Goal: Information Seeking & Learning: Compare options

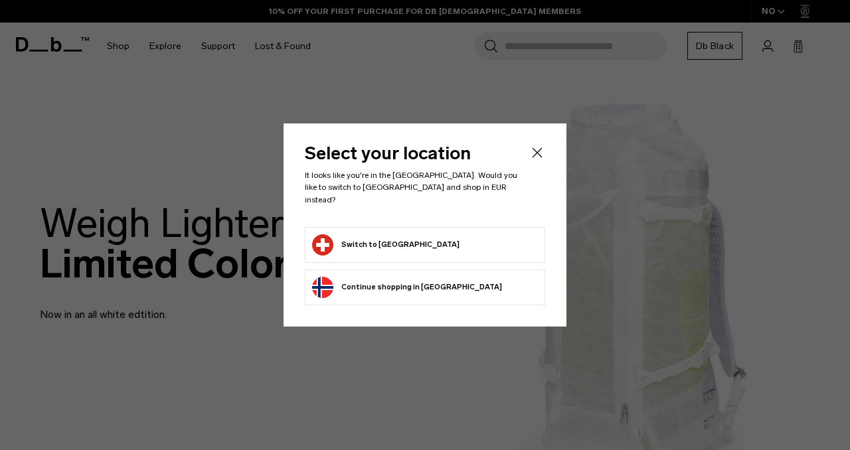
click at [410, 238] on button "Switch to Switzerland" at bounding box center [385, 244] width 147 height 21
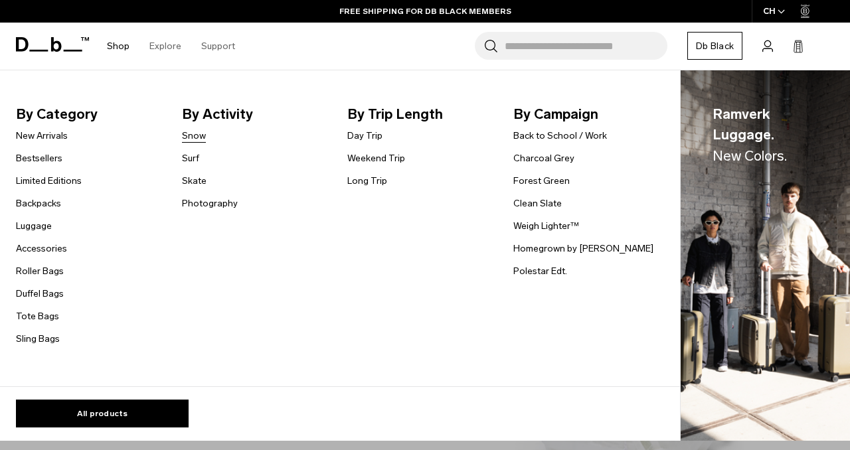
click at [194, 136] on link "Snow" at bounding box center [194, 136] width 24 height 14
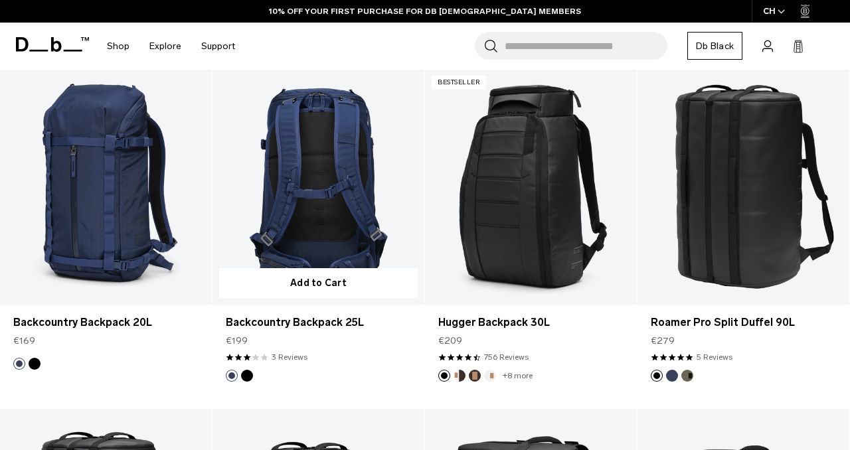
scroll to position [1931, 0]
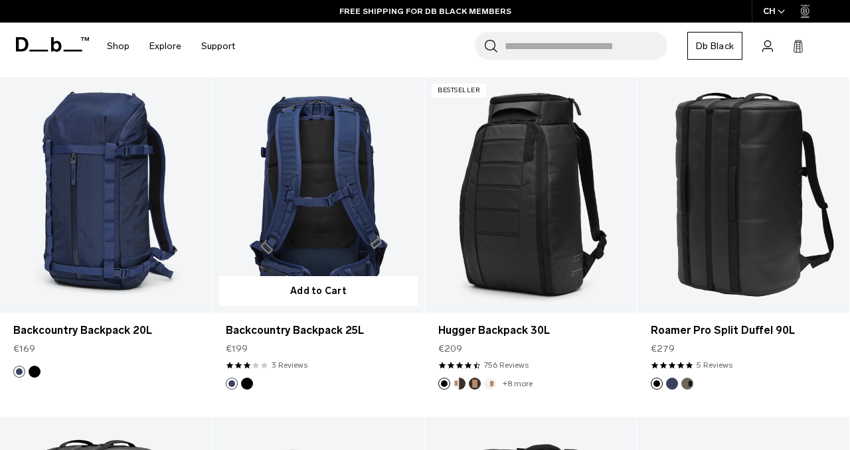
click at [337, 180] on link "Backcountry Backpack 25L" at bounding box center [319, 194] width 212 height 235
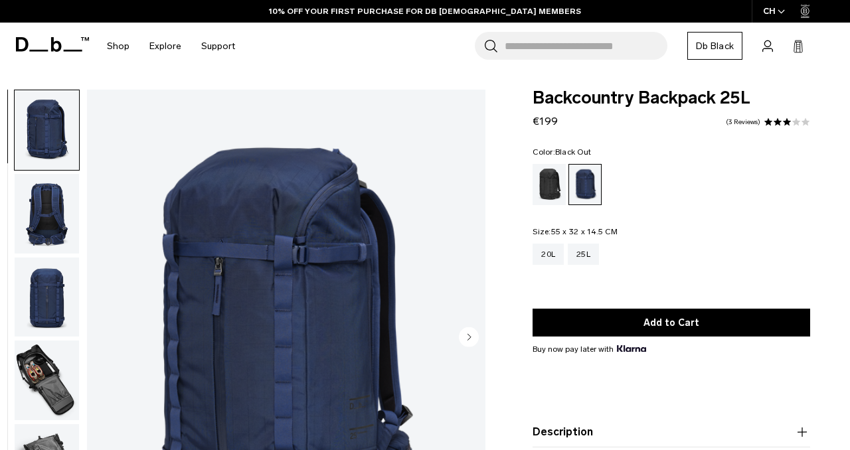
click at [548, 195] on div "Black Out" at bounding box center [550, 184] width 34 height 41
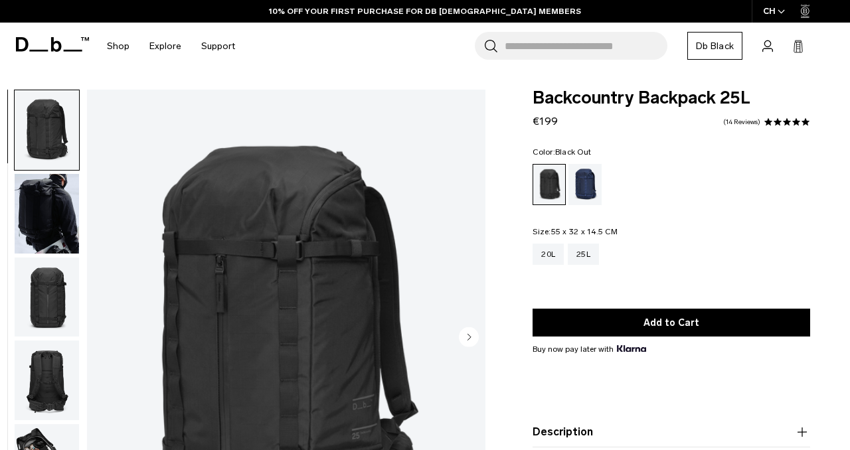
click at [53, 128] on img "button" at bounding box center [47, 130] width 64 height 80
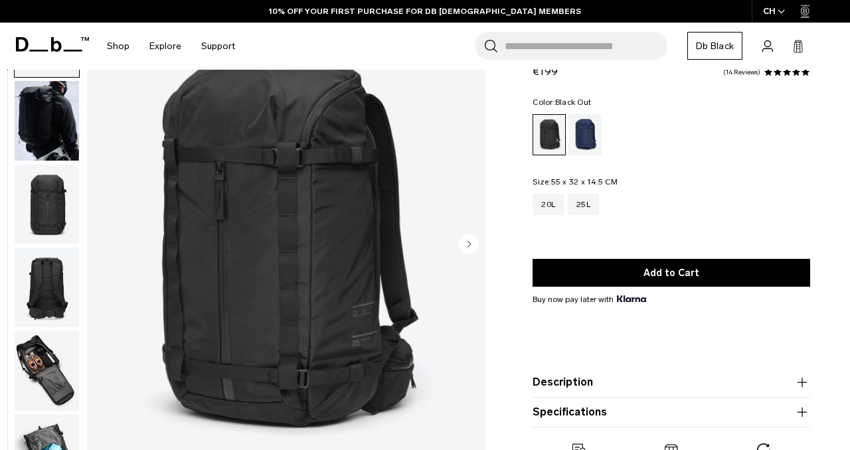
scroll to position [97, 0]
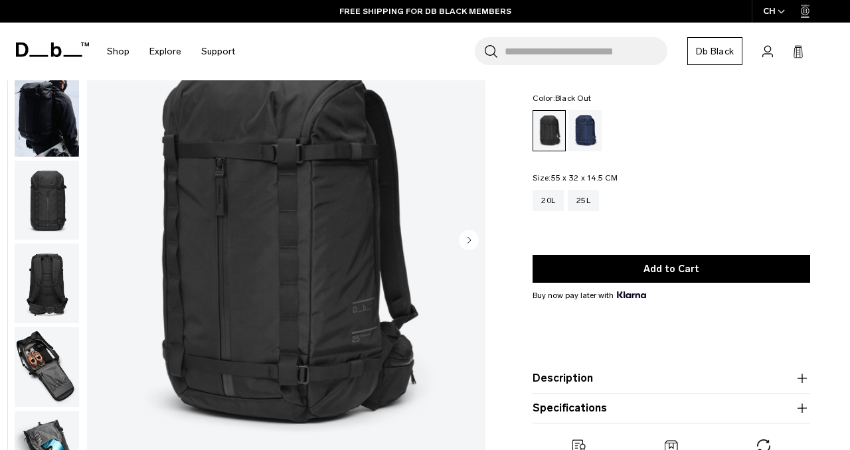
click at [470, 240] on icon "Next slide" at bounding box center [469, 240] width 3 height 6
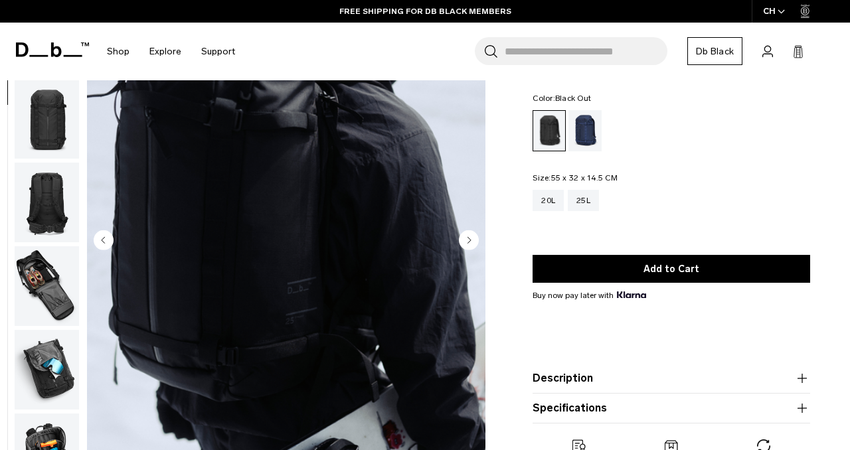
scroll to position [84, 0]
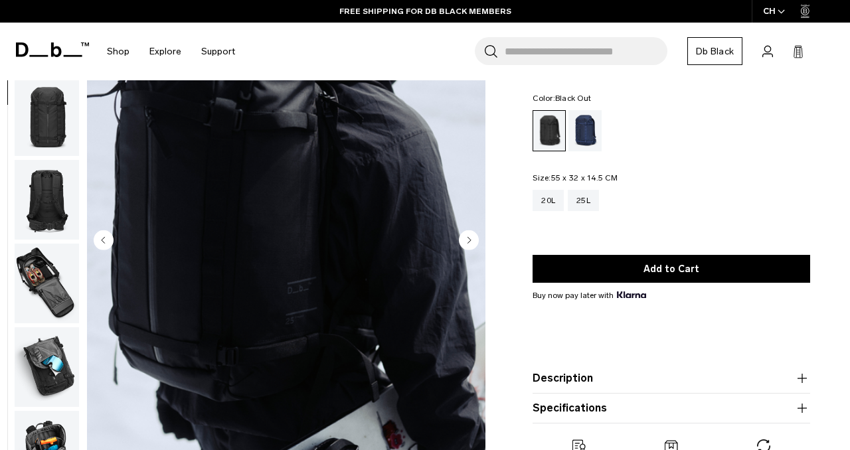
click at [470, 240] on icon "Next slide" at bounding box center [469, 240] width 3 height 6
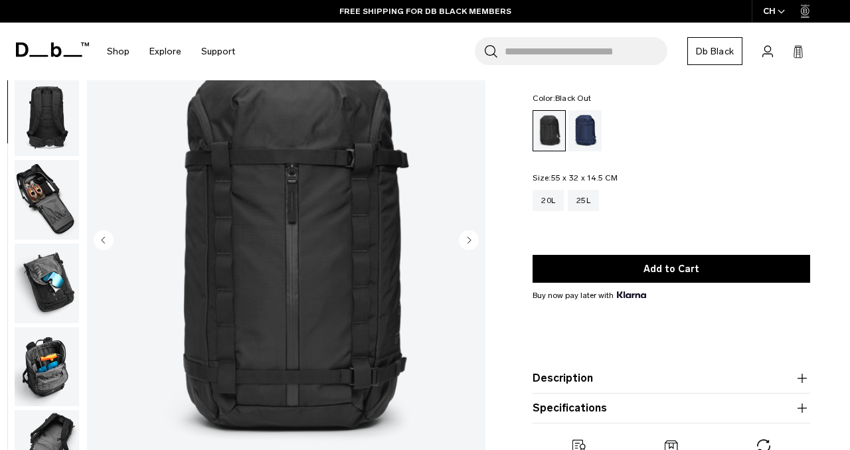
click at [470, 240] on icon "Next slide" at bounding box center [469, 240] width 3 height 6
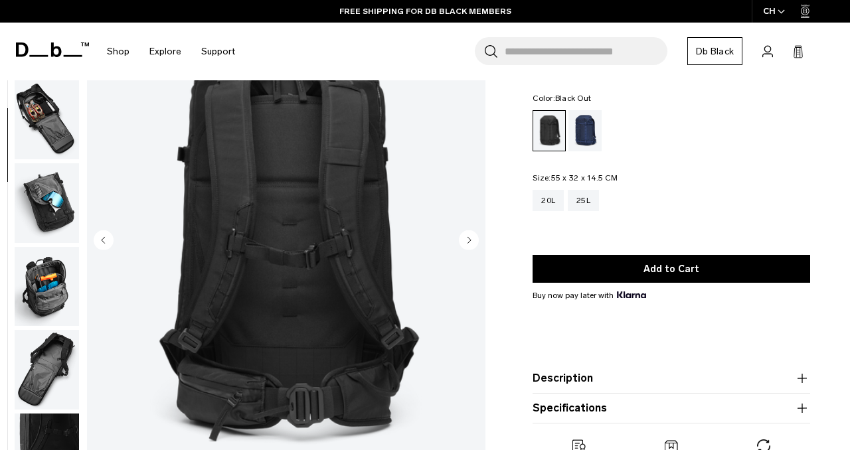
scroll to position [250, 0]
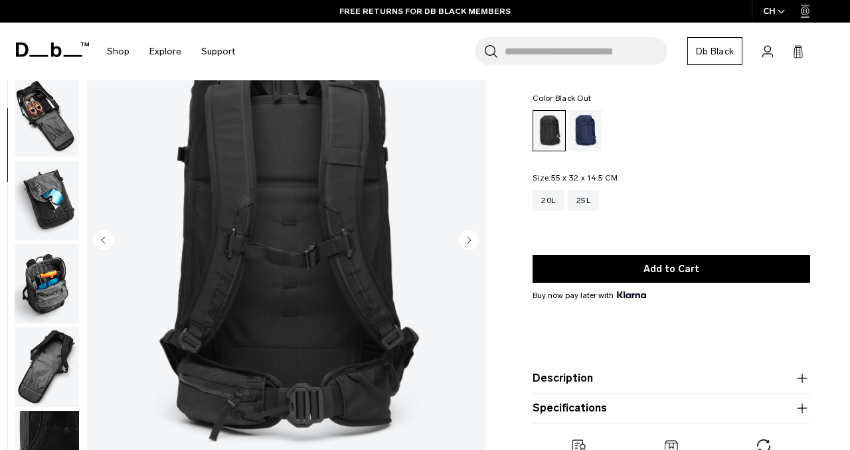
click at [470, 240] on icon "Next slide" at bounding box center [469, 240] width 3 height 6
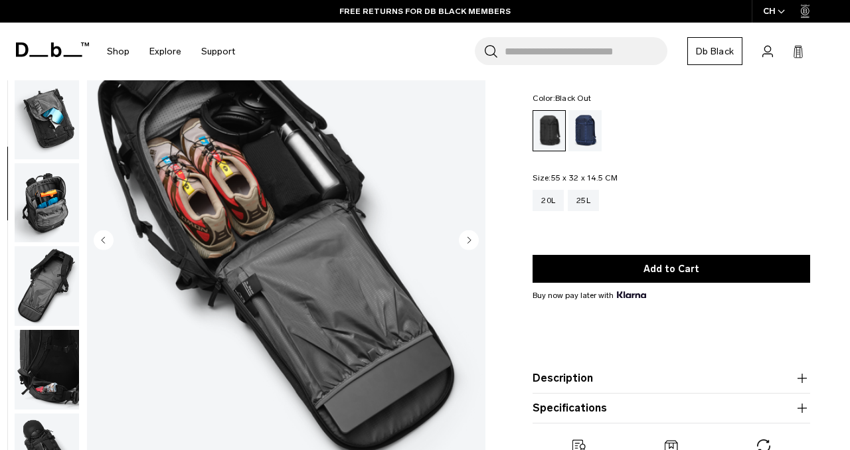
scroll to position [334, 0]
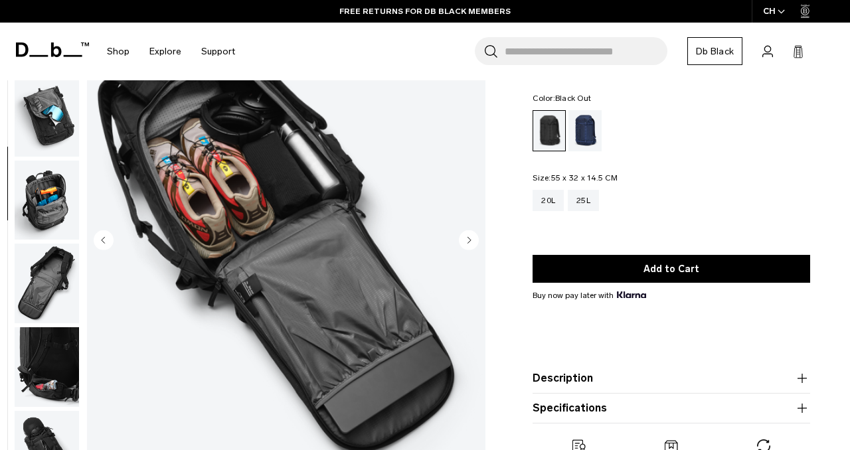
click at [470, 240] on icon "Next slide" at bounding box center [469, 240] width 3 height 6
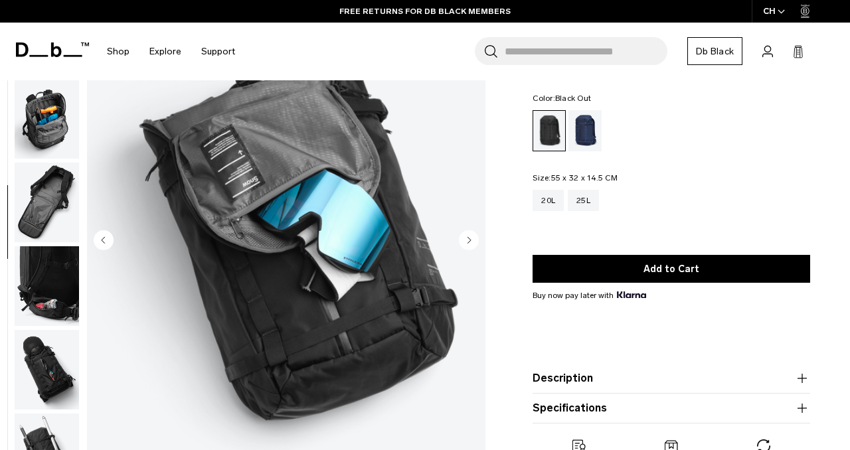
scroll to position [418, 0]
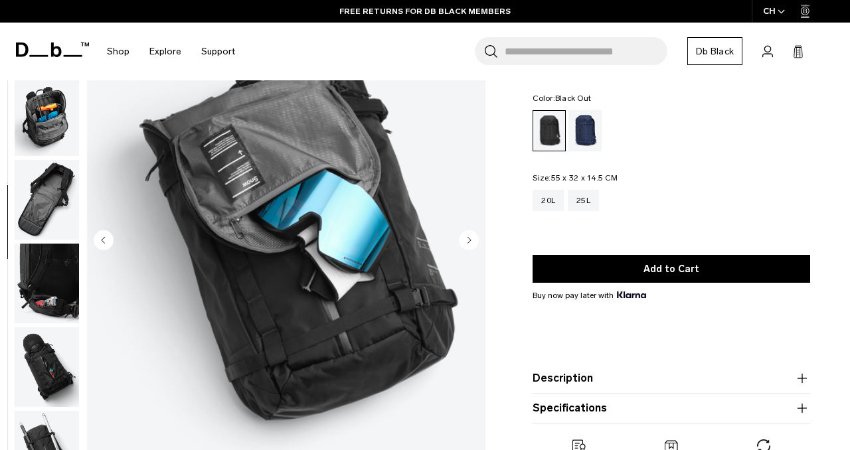
click at [470, 240] on icon "Next slide" at bounding box center [469, 240] width 3 height 6
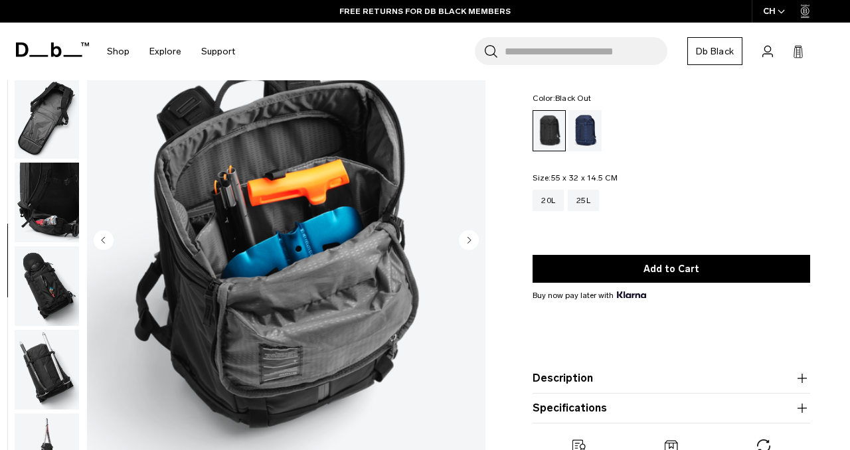
scroll to position [501, 0]
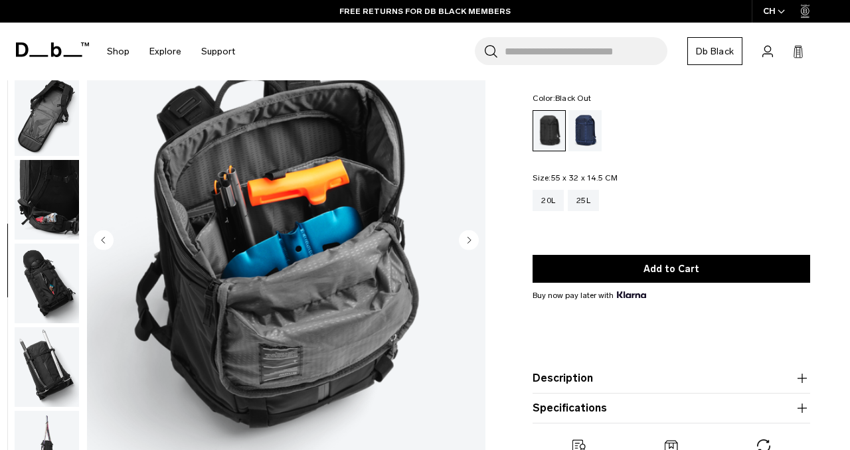
click at [470, 240] on icon "Next slide" at bounding box center [469, 240] width 3 height 6
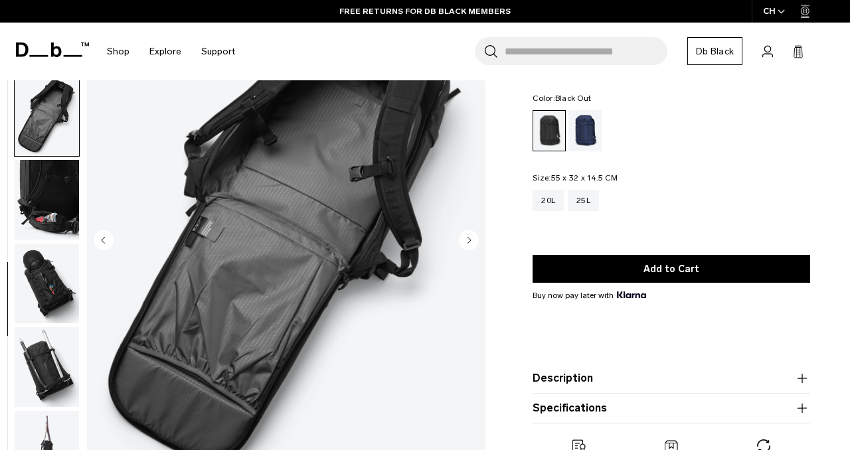
scroll to position [502, 0]
click at [470, 240] on icon "Next slide" at bounding box center [469, 240] width 3 height 6
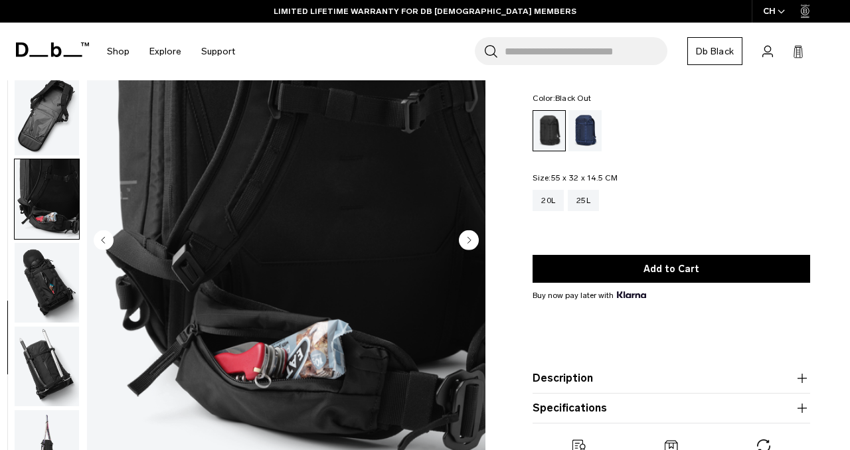
click at [470, 240] on icon "Next slide" at bounding box center [469, 240] width 3 height 6
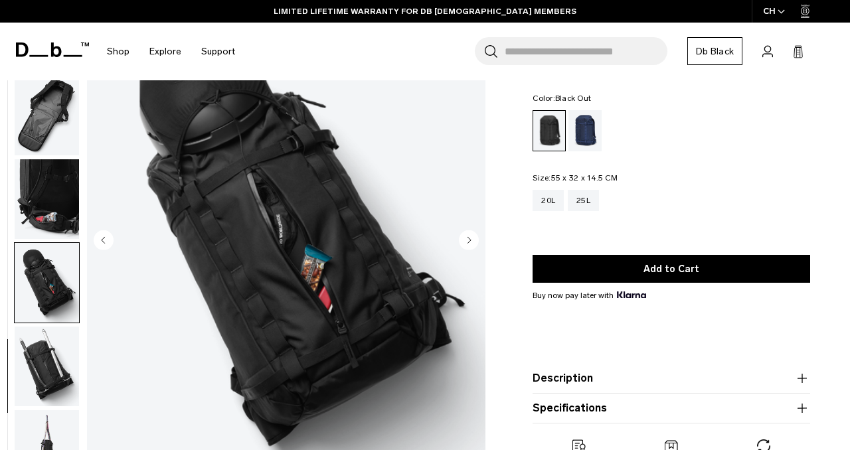
click at [470, 240] on icon "Next slide" at bounding box center [469, 240] width 3 height 6
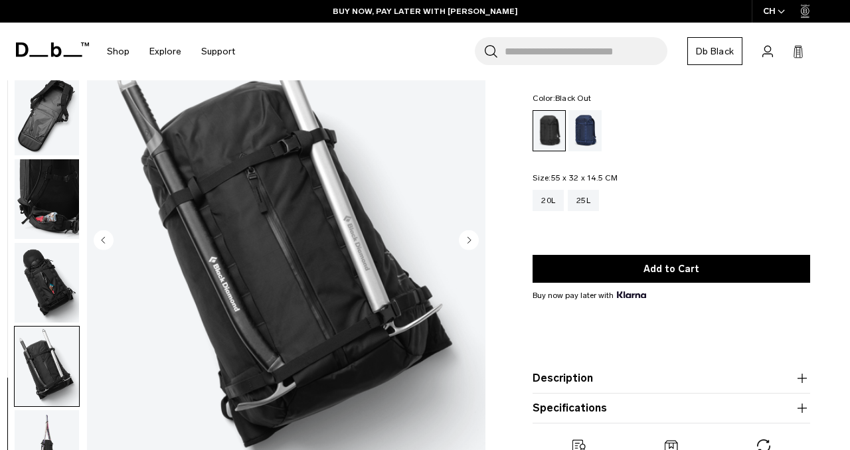
click at [470, 240] on icon "Next slide" at bounding box center [469, 240] width 3 height 6
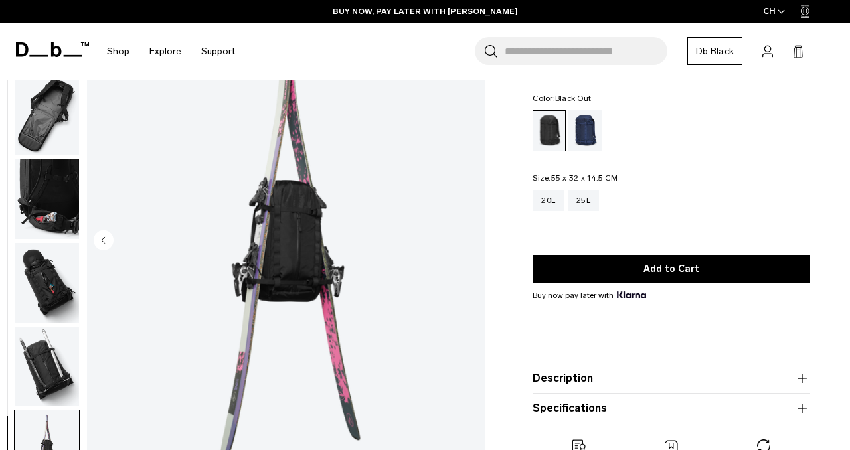
click at [470, 240] on img "12 / 12" at bounding box center [286, 241] width 399 height 497
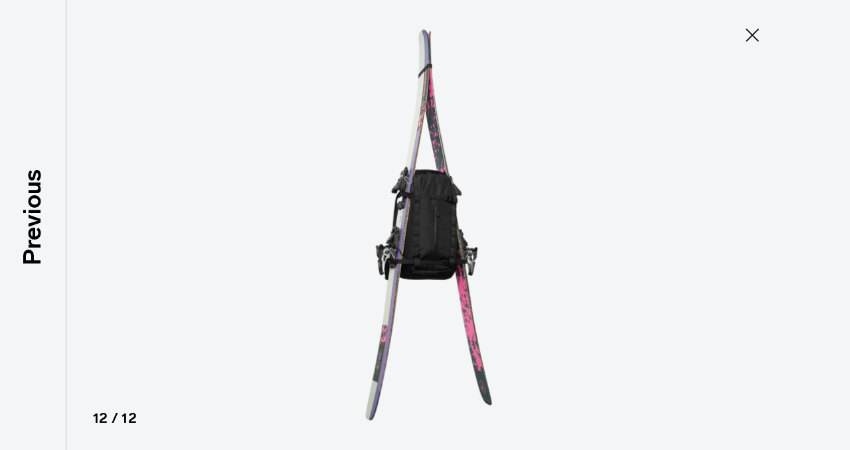
click at [760, 33] on icon at bounding box center [752, 35] width 21 height 21
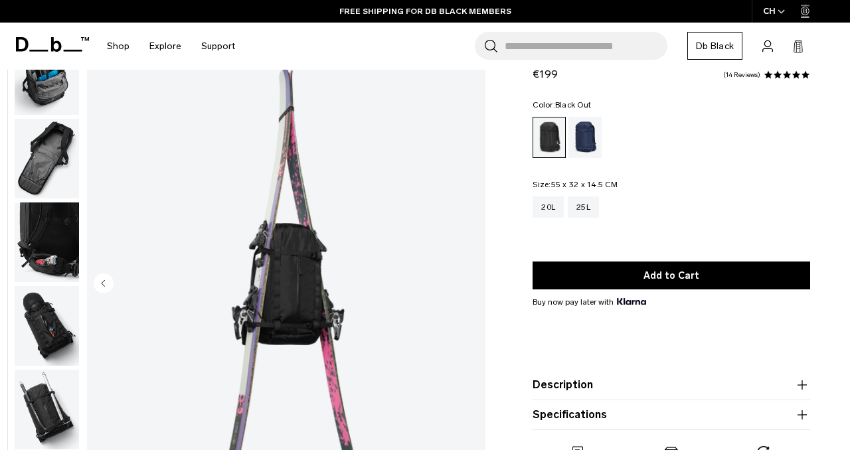
scroll to position [44, 0]
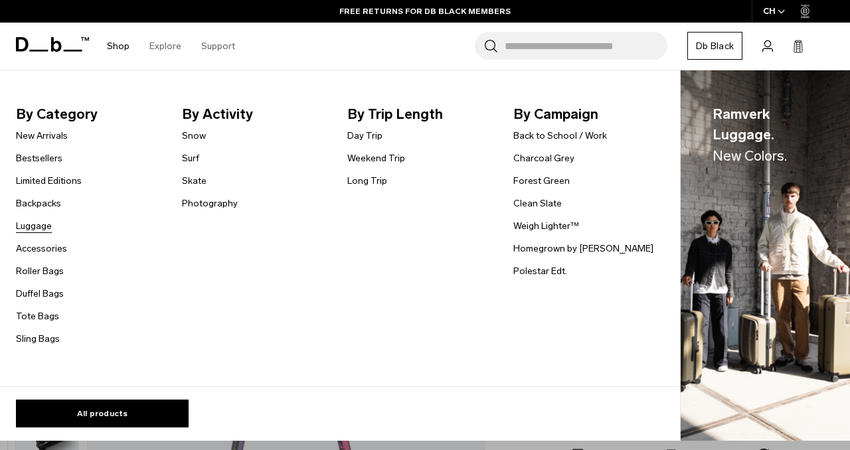
click at [32, 222] on link "Luggage" at bounding box center [34, 226] width 36 height 14
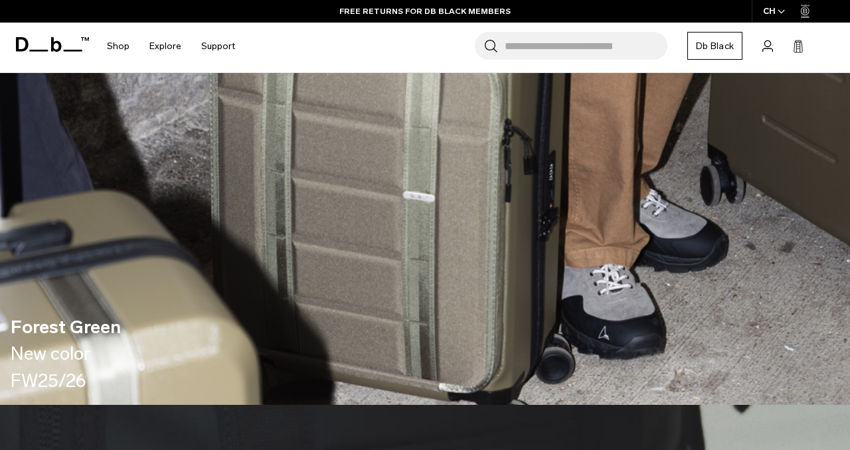
scroll to position [230, 0]
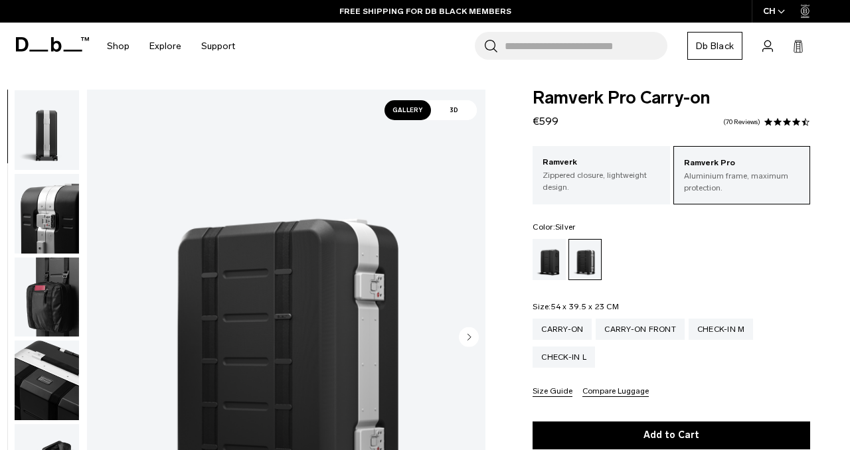
scroll to position [345, 0]
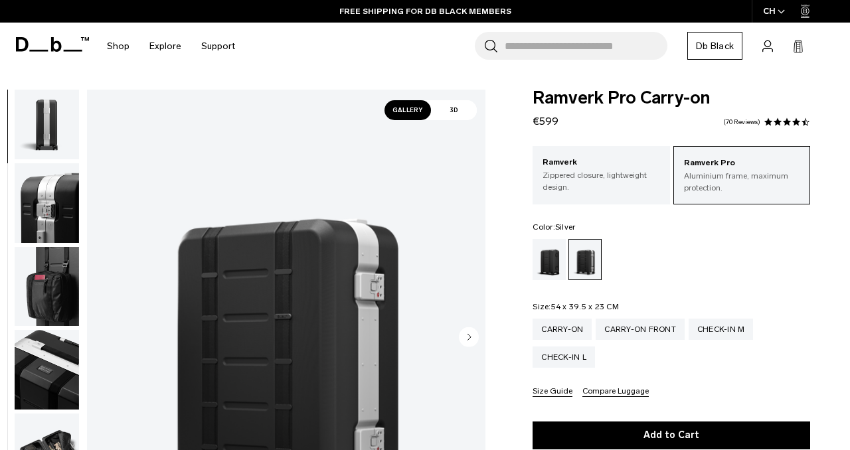
click at [49, 286] on img "button" at bounding box center [47, 287] width 64 height 80
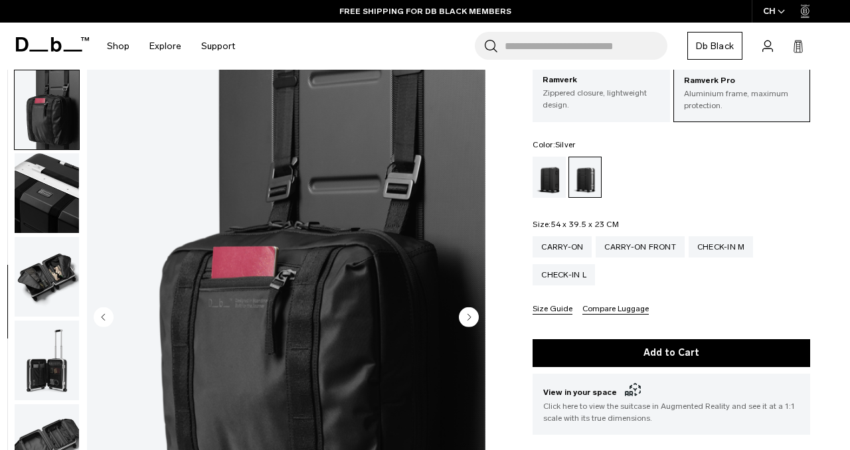
scroll to position [86, 0]
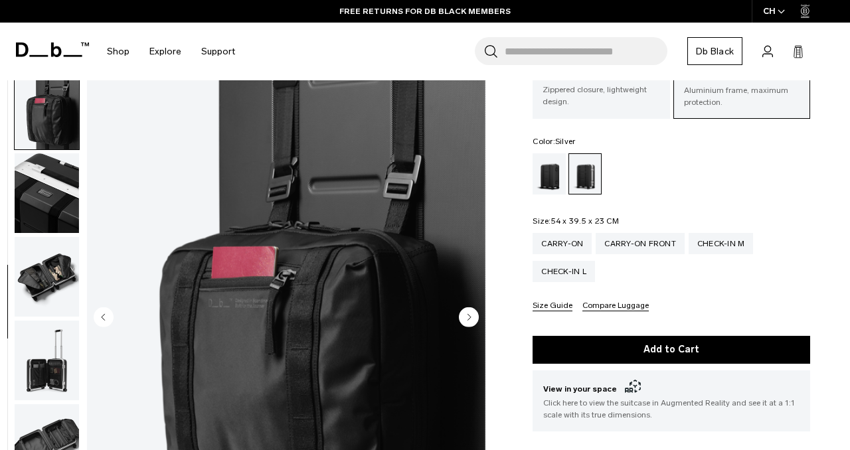
click at [284, 351] on img "7 / 14" at bounding box center [286, 318] width 399 height 497
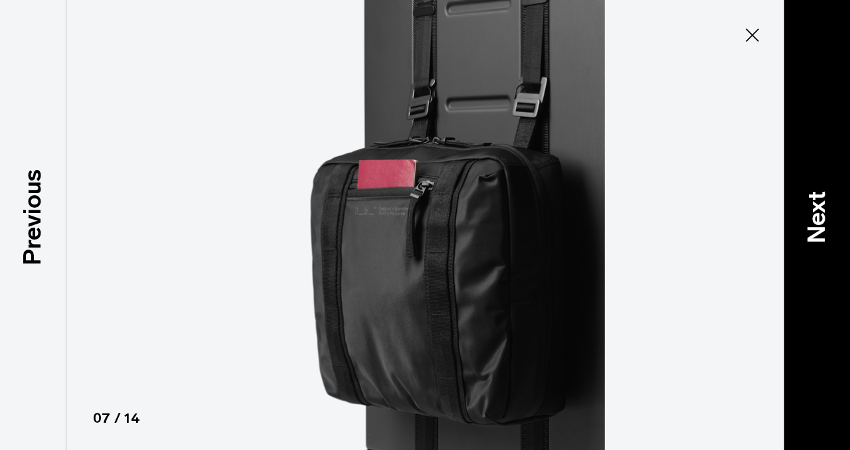
click at [830, 205] on p "Next" at bounding box center [817, 217] width 36 height 52
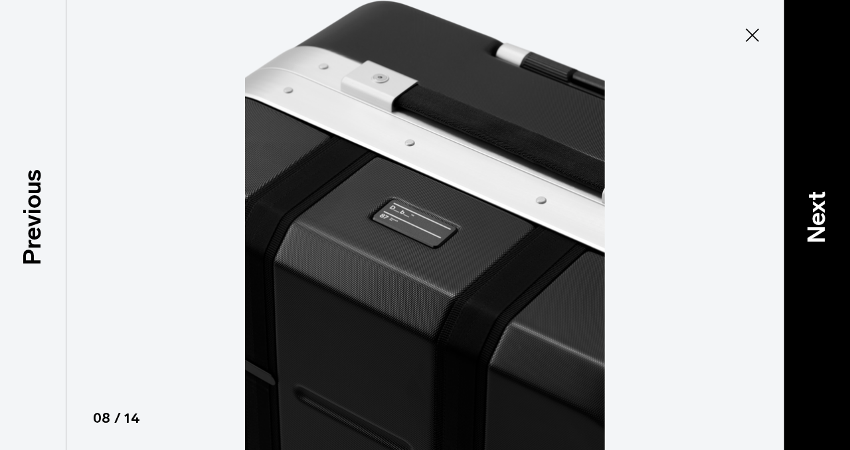
click at [830, 205] on p "Next" at bounding box center [817, 217] width 36 height 52
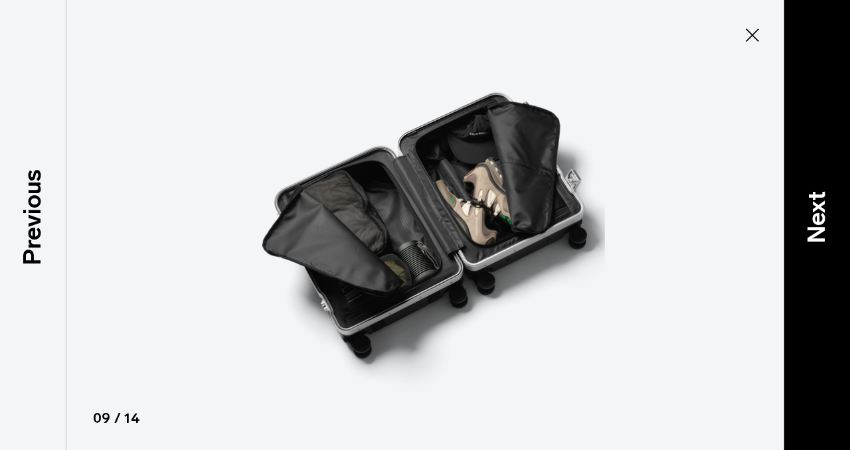
click at [830, 205] on p "Next" at bounding box center [817, 217] width 36 height 52
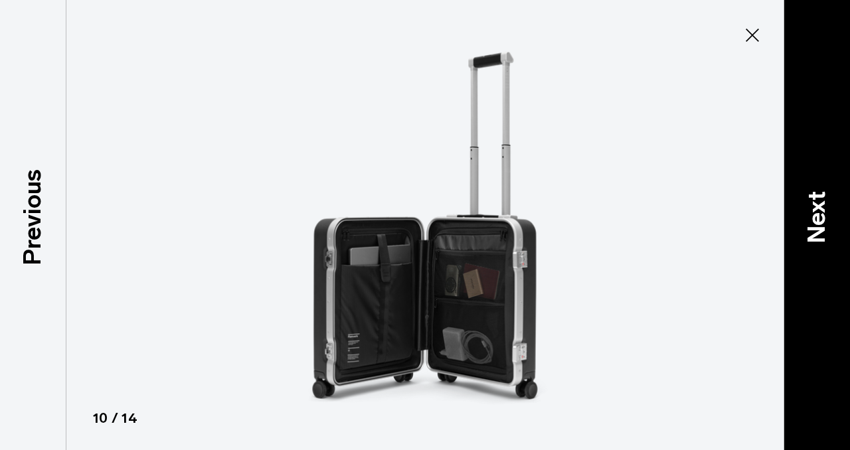
click at [830, 205] on p "Next" at bounding box center [817, 217] width 36 height 52
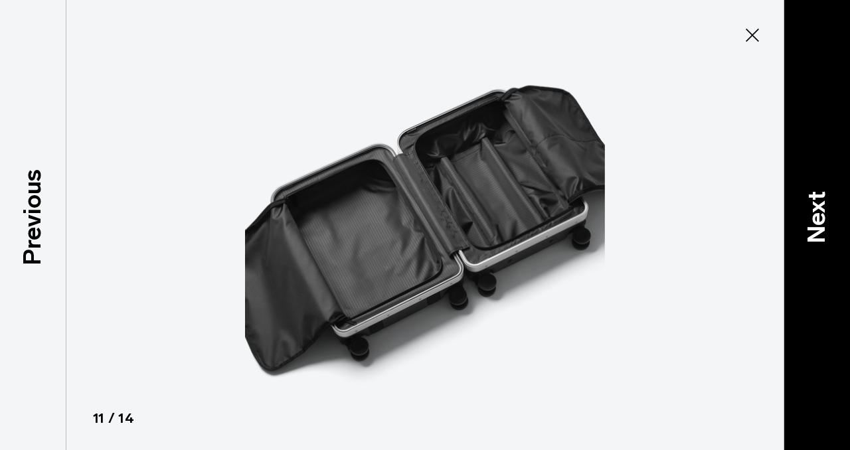
click at [830, 205] on p "Next" at bounding box center [817, 217] width 36 height 52
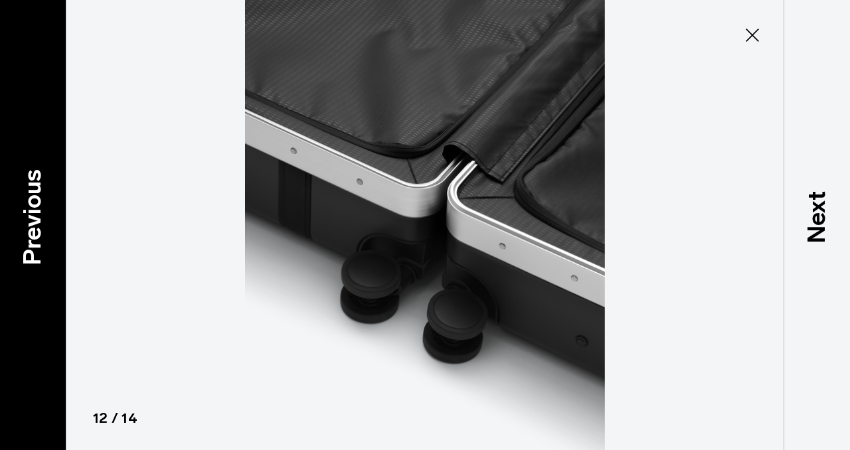
click at [28, 199] on p "Previous" at bounding box center [33, 217] width 36 height 96
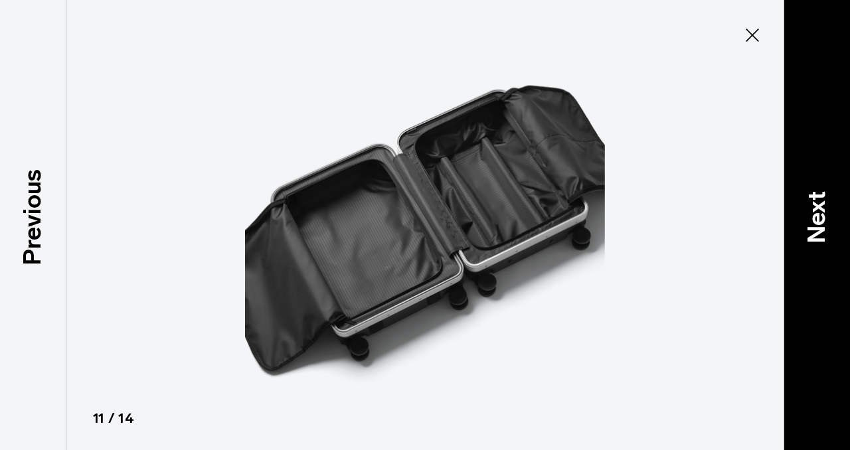
click at [831, 215] on p "Next" at bounding box center [817, 217] width 36 height 52
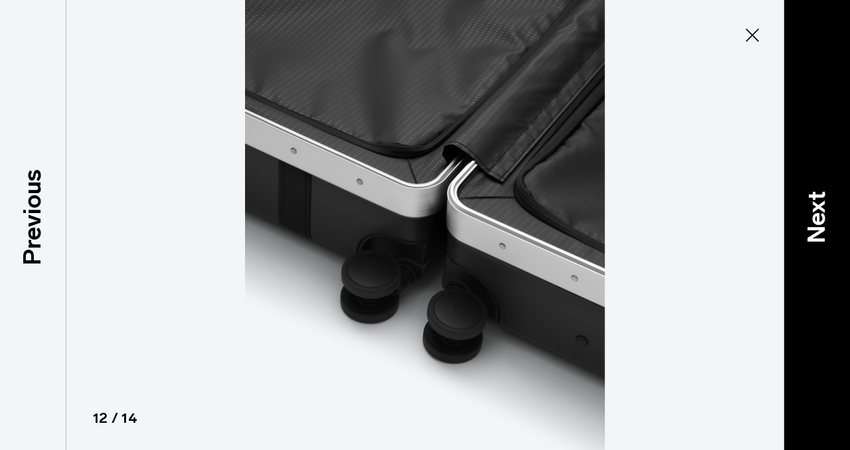
click at [831, 215] on p "Next" at bounding box center [817, 217] width 36 height 52
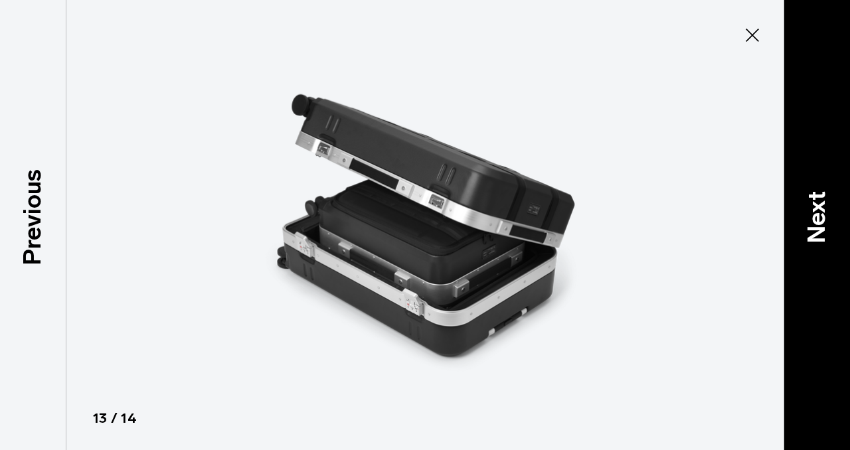
click at [831, 215] on p "Next" at bounding box center [817, 217] width 36 height 52
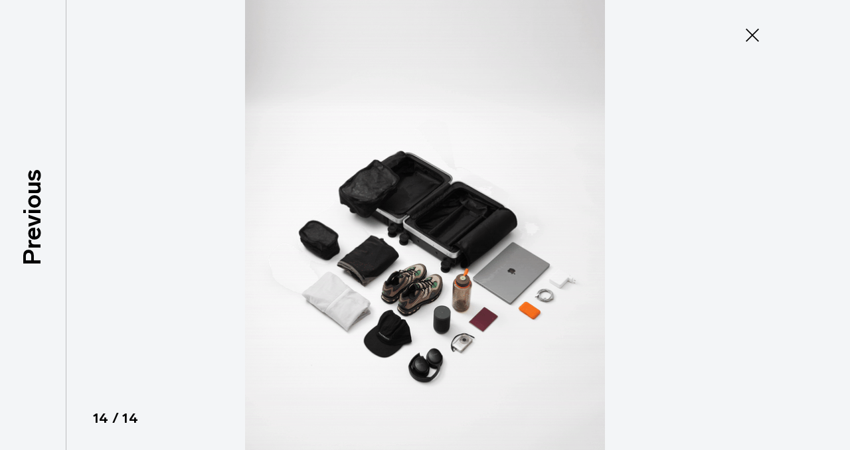
click at [831, 215] on div at bounding box center [425, 225] width 850 height 450
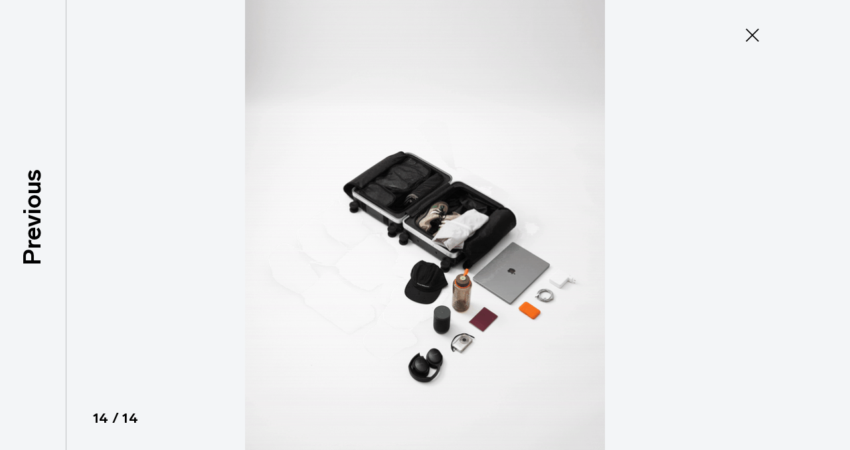
click at [751, 37] on icon at bounding box center [752, 35] width 13 height 13
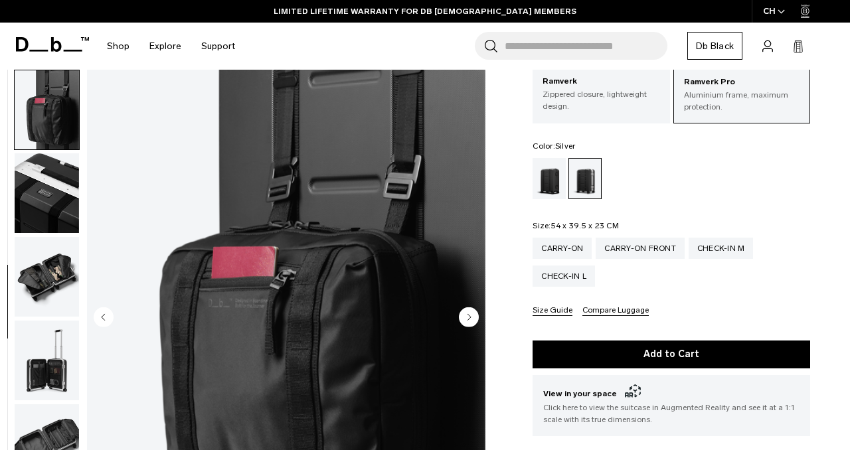
scroll to position [53, 0]
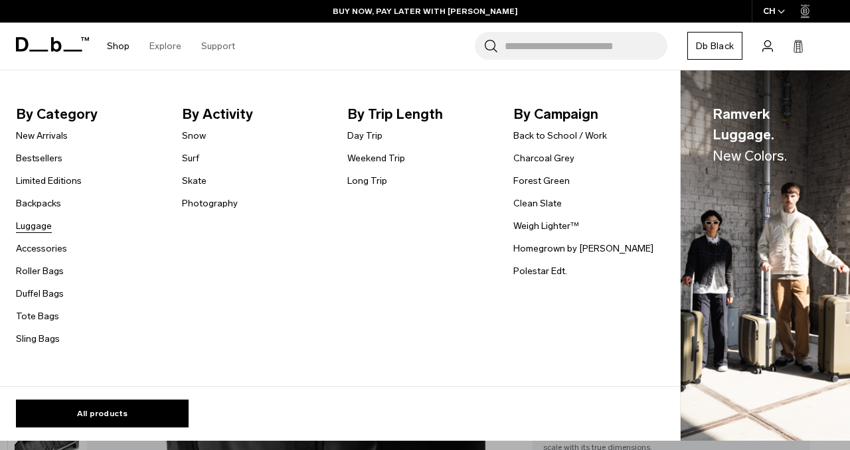
click at [29, 228] on link "Luggage" at bounding box center [34, 226] width 36 height 14
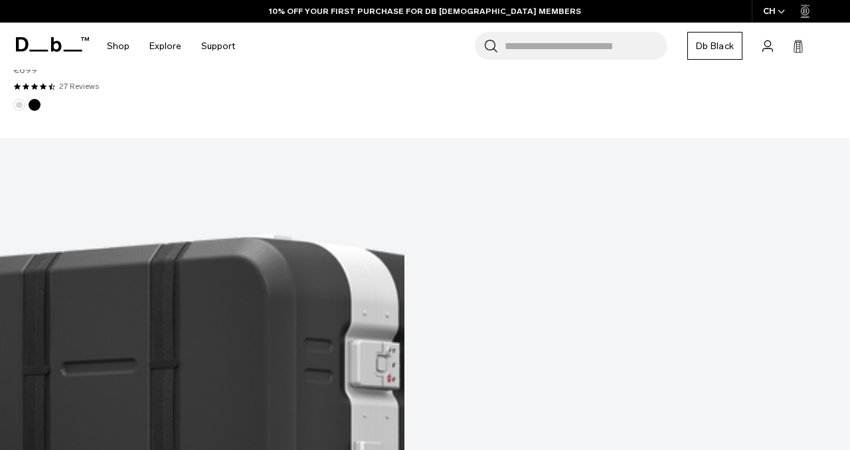
scroll to position [3306, 0]
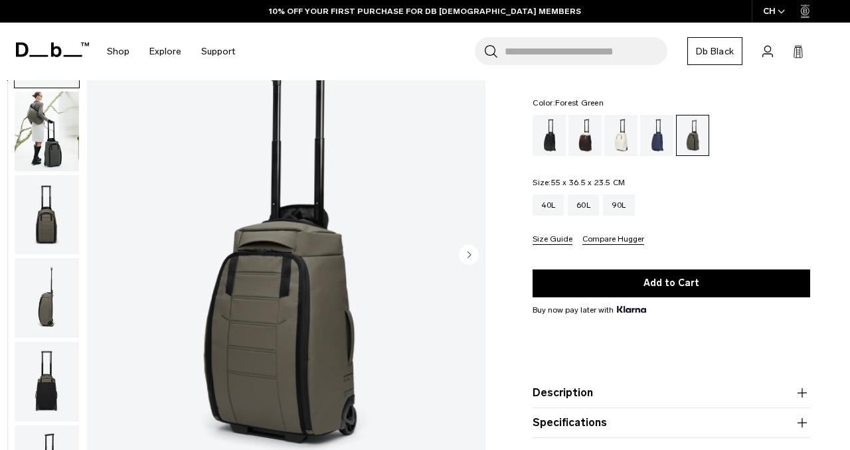
scroll to position [83, 0]
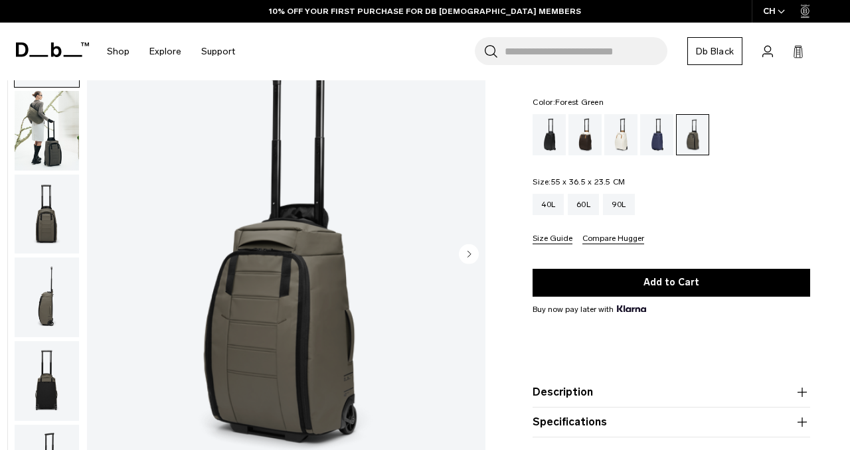
click at [263, 311] on img "1 / 11" at bounding box center [286, 255] width 399 height 497
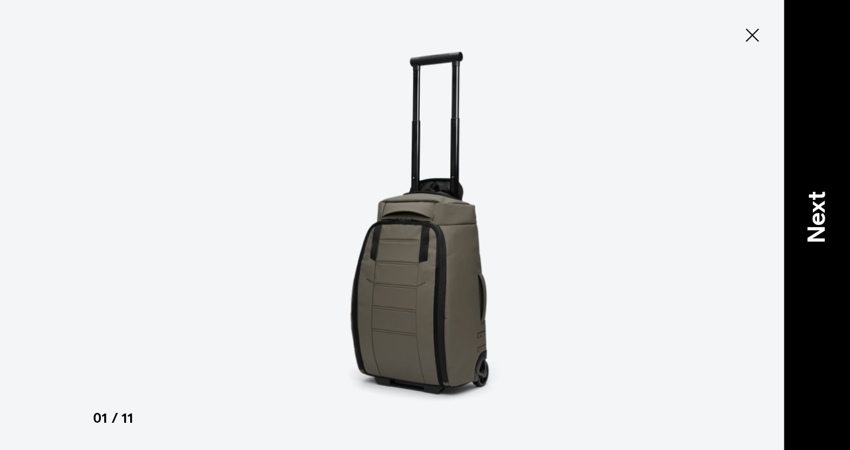
click at [824, 221] on p "Next" at bounding box center [817, 217] width 36 height 52
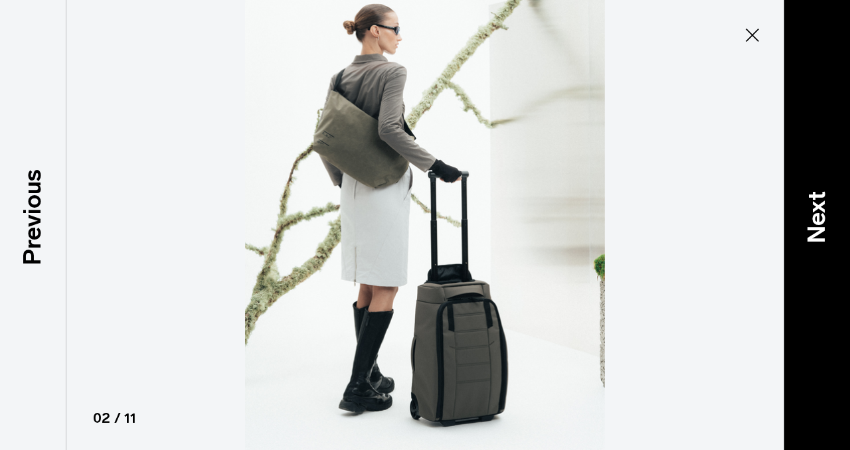
click at [824, 221] on p "Next" at bounding box center [817, 217] width 36 height 52
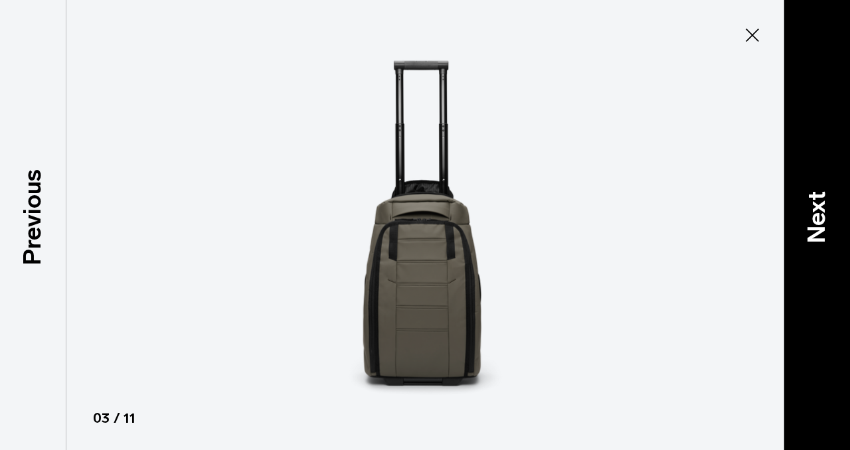
click at [824, 221] on p "Next" at bounding box center [817, 217] width 36 height 52
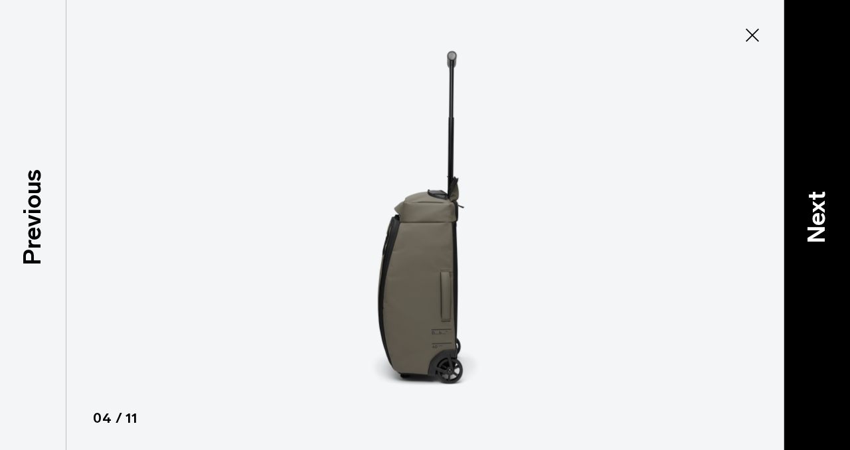
click at [824, 221] on p "Next" at bounding box center [817, 217] width 36 height 52
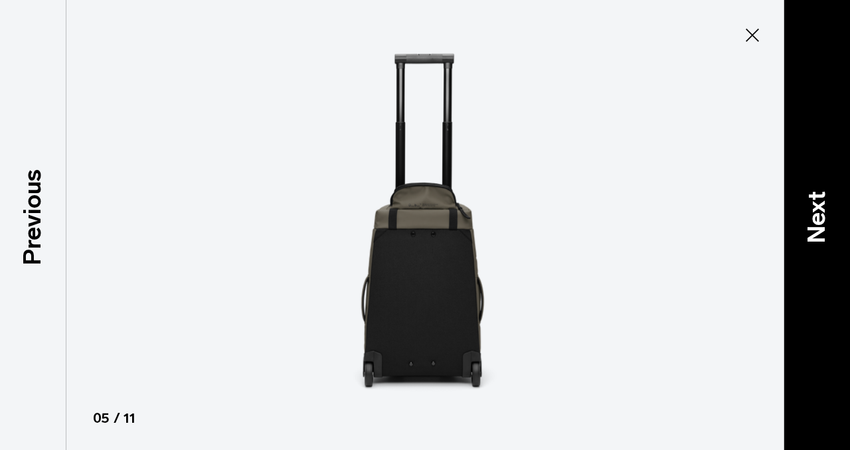
click at [824, 221] on p "Next" at bounding box center [817, 217] width 36 height 52
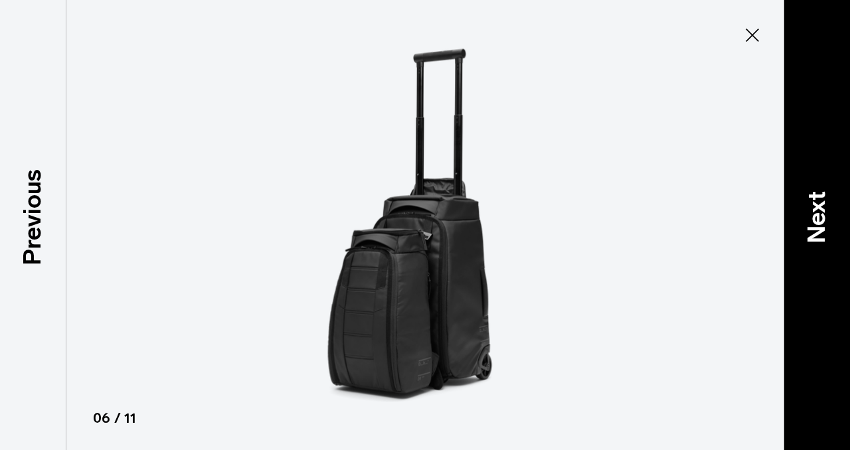
click at [824, 221] on p "Next" at bounding box center [817, 217] width 36 height 52
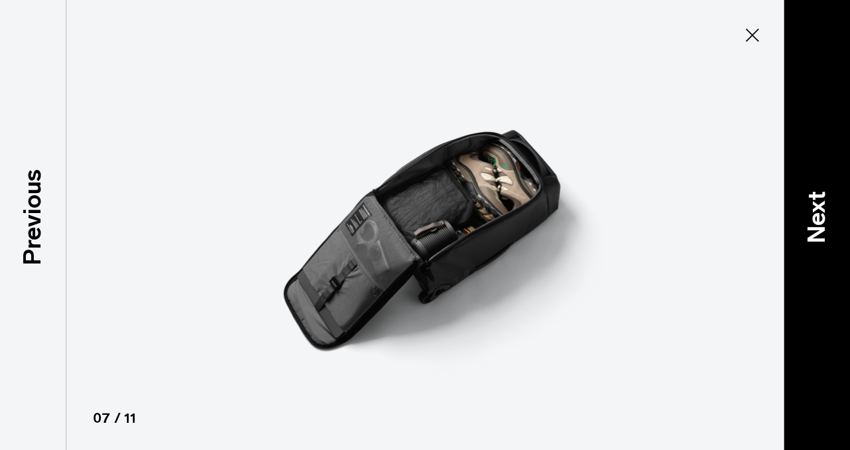
click at [824, 221] on p "Next" at bounding box center [817, 217] width 36 height 52
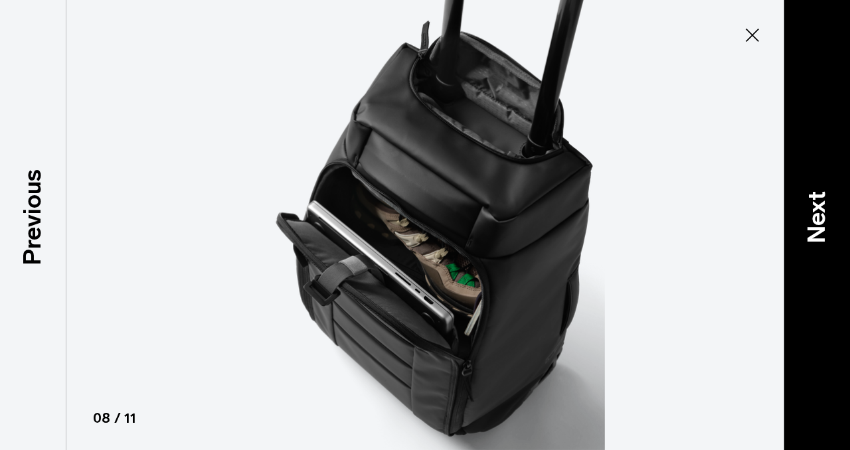
click at [824, 221] on p "Next" at bounding box center [817, 217] width 36 height 52
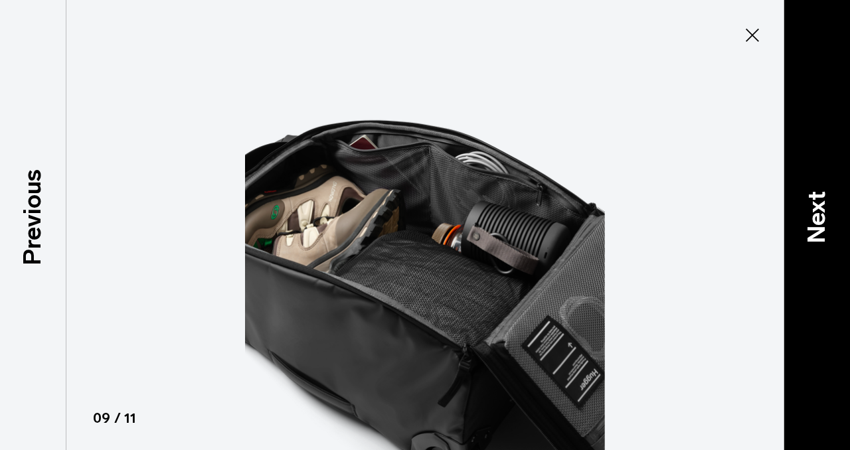
click at [824, 221] on p "Next" at bounding box center [817, 217] width 36 height 52
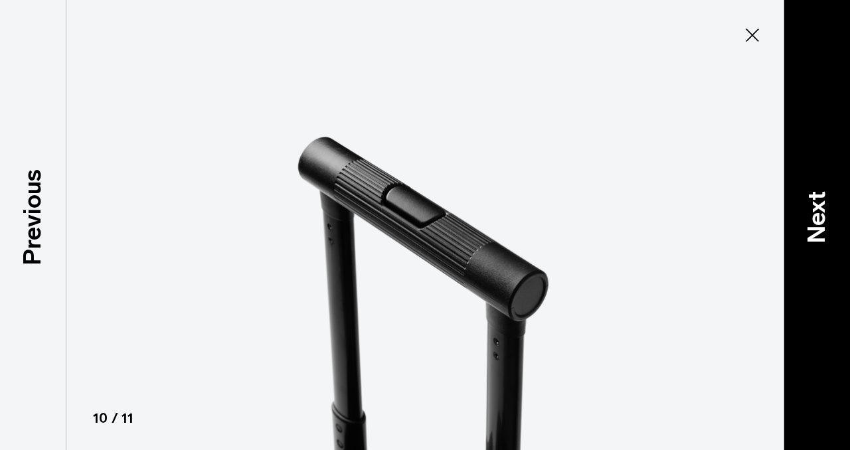
click at [824, 221] on p "Next" at bounding box center [817, 217] width 36 height 52
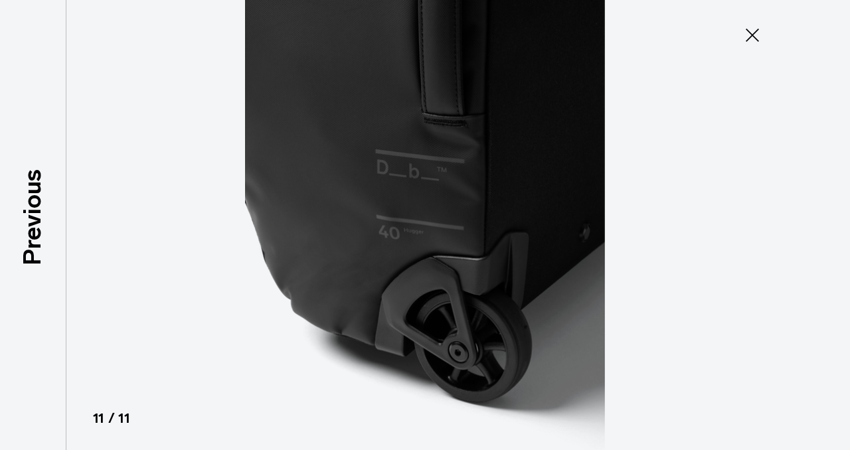
click at [824, 221] on div at bounding box center [425, 225] width 850 height 450
click at [753, 37] on icon at bounding box center [752, 35] width 21 height 21
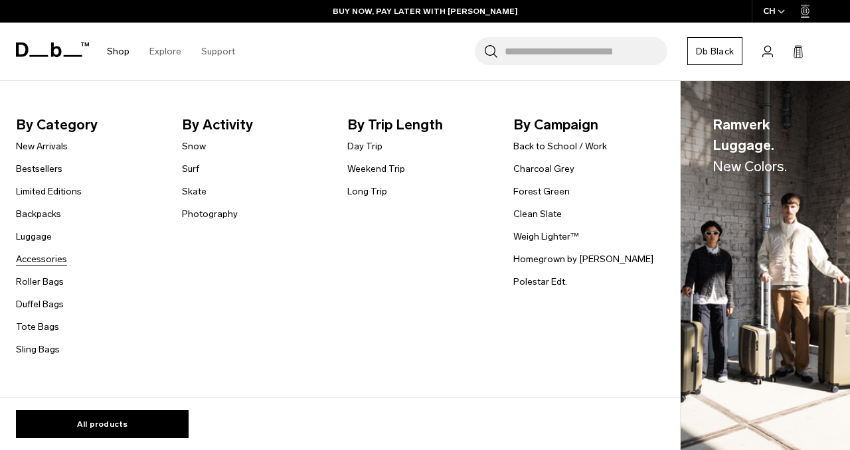
click at [33, 260] on link "Accessories" at bounding box center [41, 259] width 51 height 14
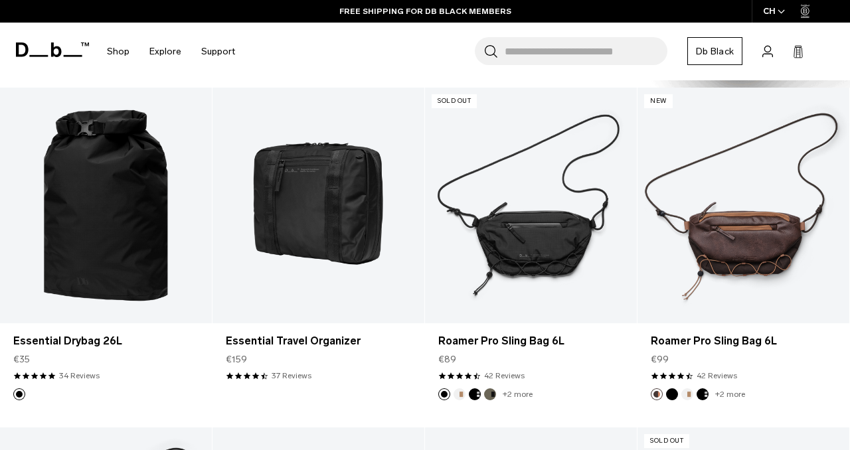
scroll to position [1263, 0]
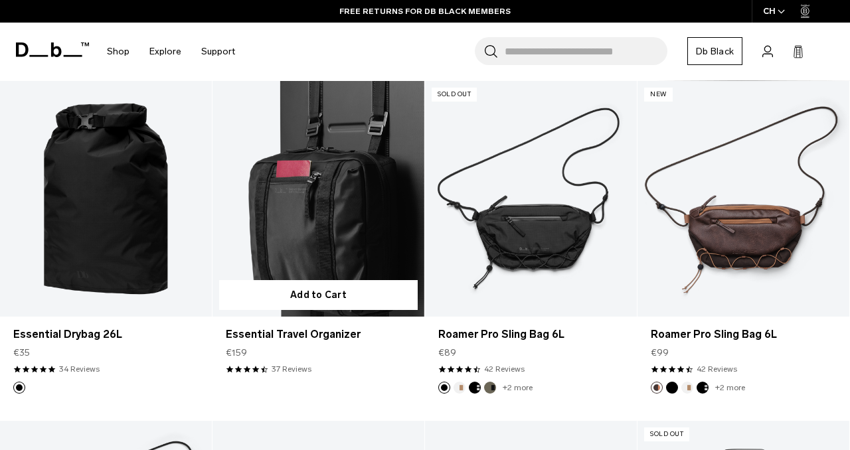
click at [327, 165] on link "Essential Travel Organizer" at bounding box center [319, 198] width 212 height 235
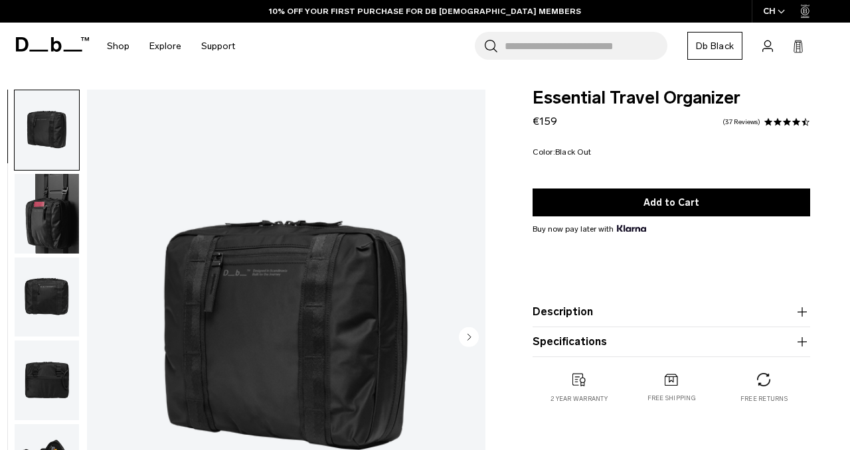
click at [46, 297] on img "button" at bounding box center [47, 298] width 64 height 80
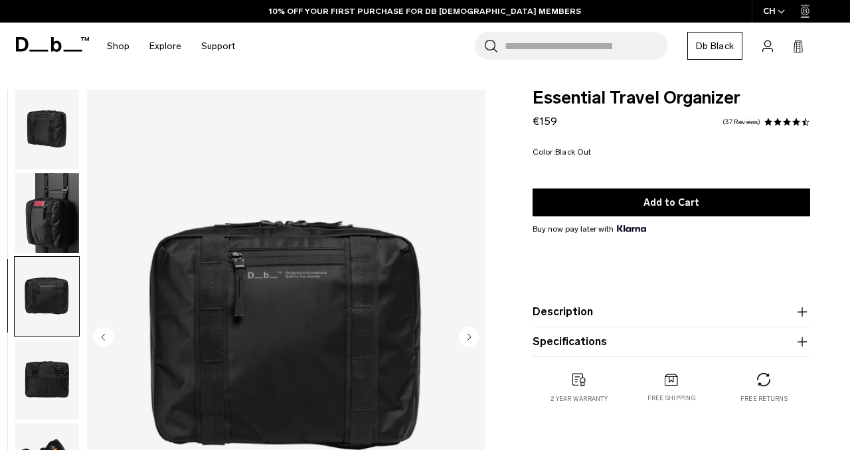
click at [53, 387] on img "button" at bounding box center [47, 380] width 64 height 80
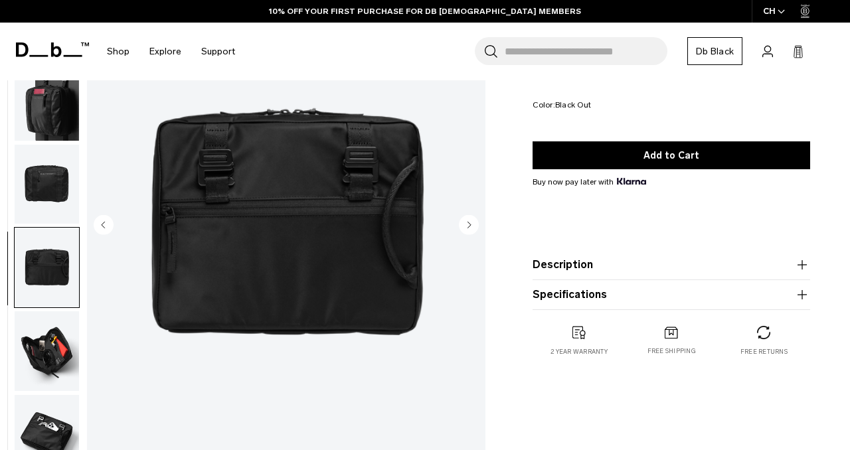
scroll to position [116, 0]
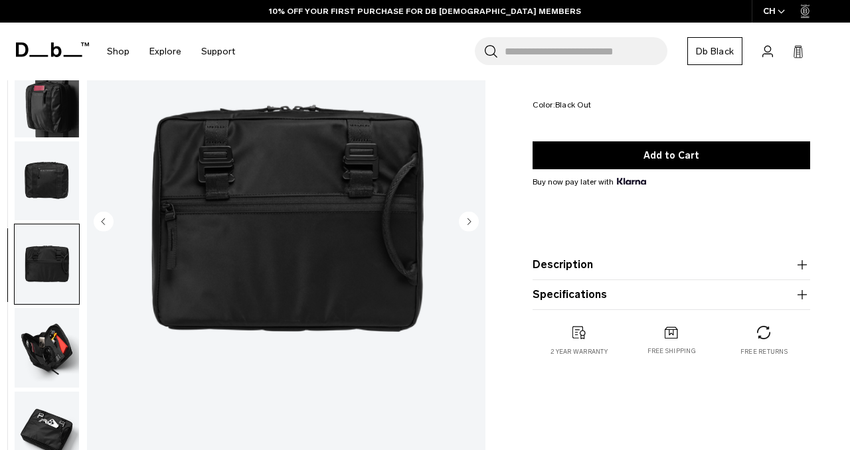
click at [44, 335] on img "button" at bounding box center [47, 348] width 64 height 80
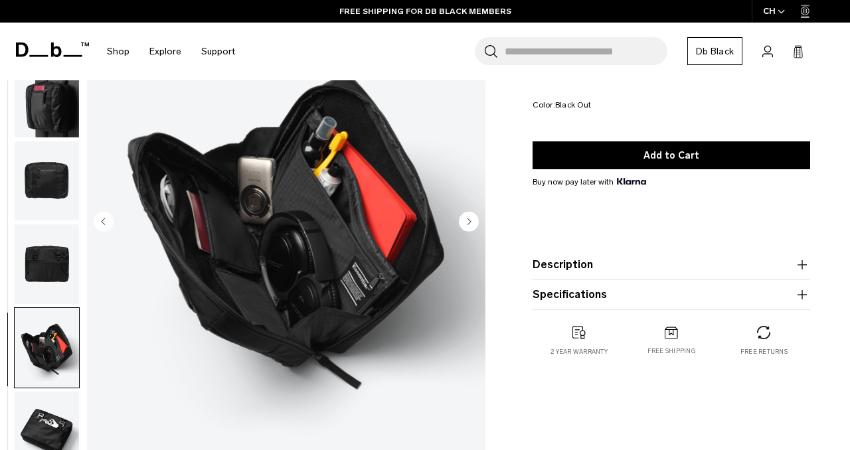
click at [311, 213] on img "5 / 6" at bounding box center [286, 222] width 399 height 497
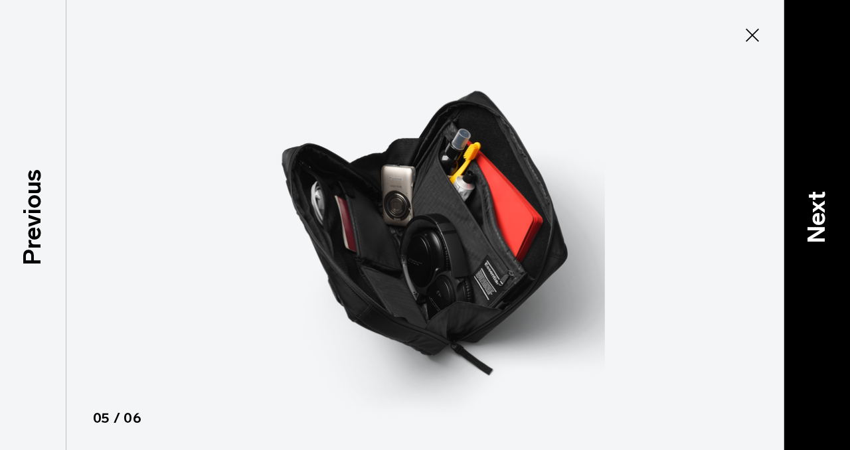
click at [831, 207] on p "Next" at bounding box center [817, 217] width 36 height 52
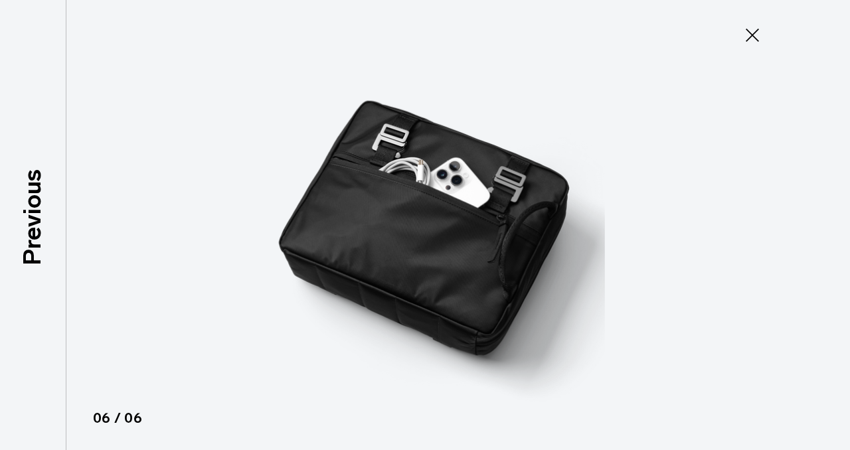
click at [751, 42] on icon at bounding box center [752, 35] width 21 height 21
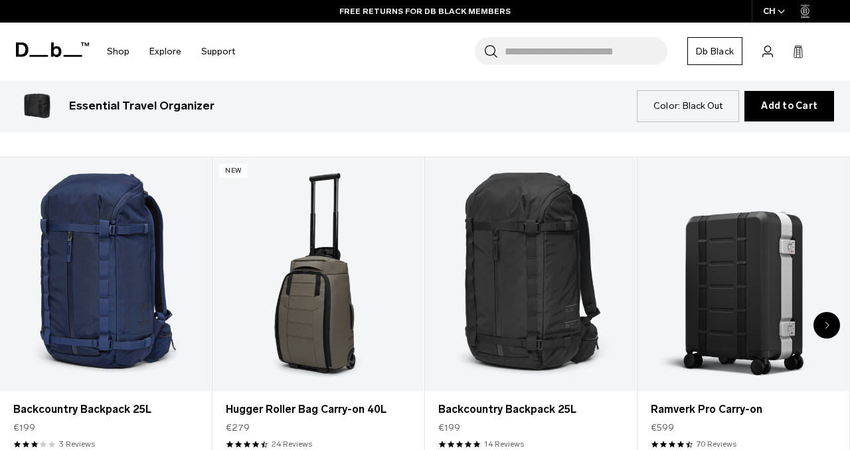
scroll to position [0, 0]
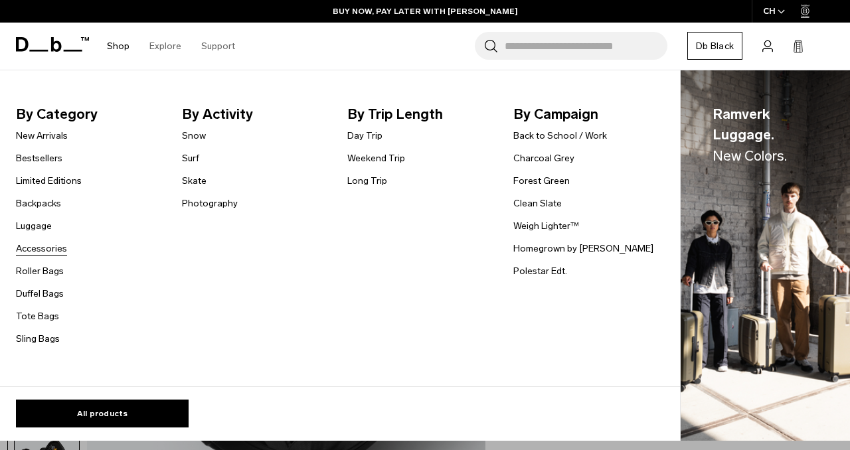
click at [31, 250] on link "Accessories" at bounding box center [41, 249] width 51 height 14
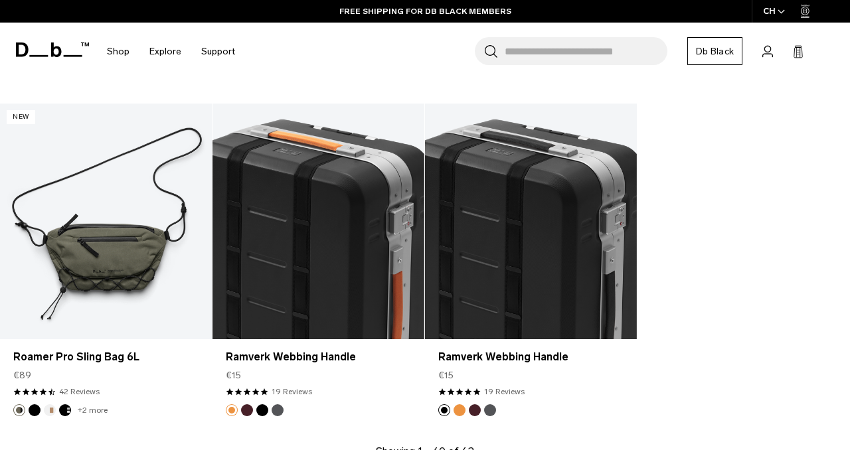
scroll to position [3616, 0]
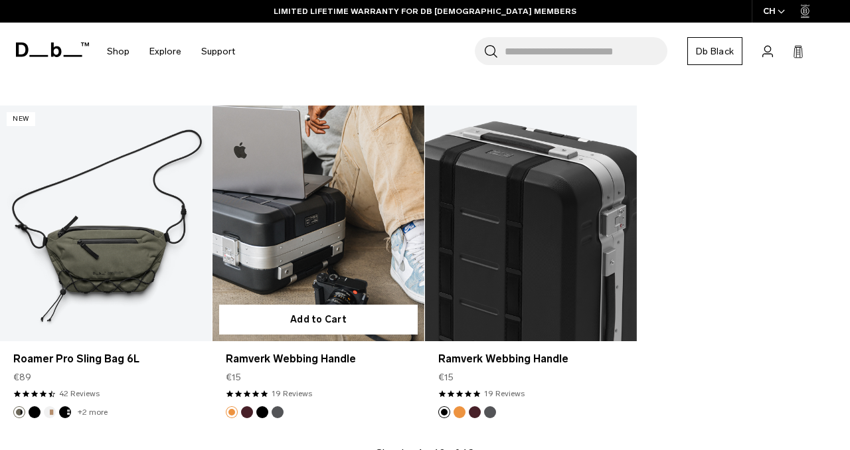
click at [311, 236] on link "Ramverk Webbing Handle" at bounding box center [319, 223] width 212 height 235
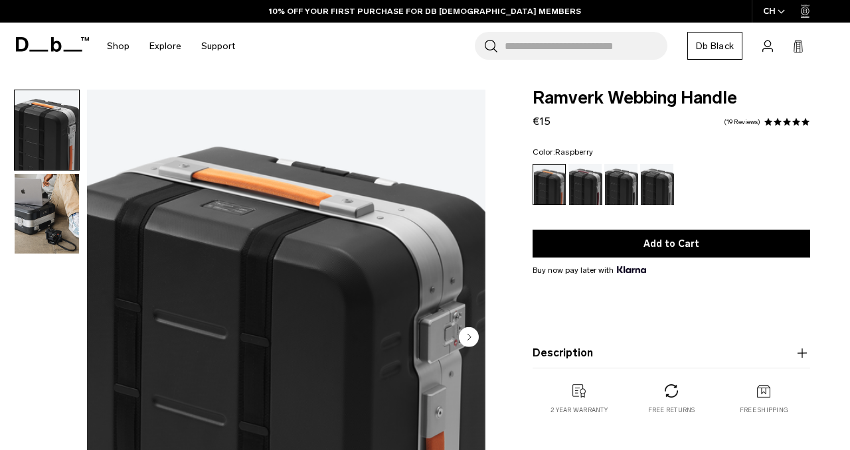
click at [584, 181] on div "Raspberry" at bounding box center [586, 184] width 34 height 41
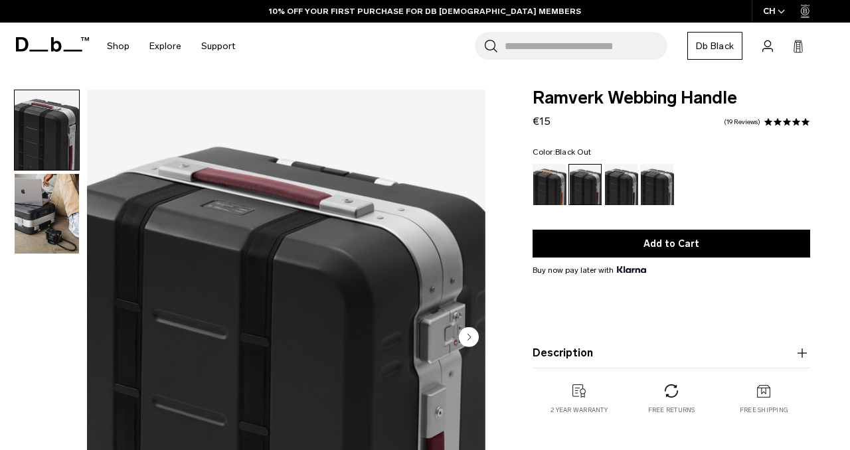
click at [617, 184] on div "Black Out" at bounding box center [621, 184] width 34 height 41
click at [654, 188] on div "Gneiss" at bounding box center [657, 184] width 34 height 41
click at [618, 183] on div "Black Out" at bounding box center [621, 184] width 34 height 41
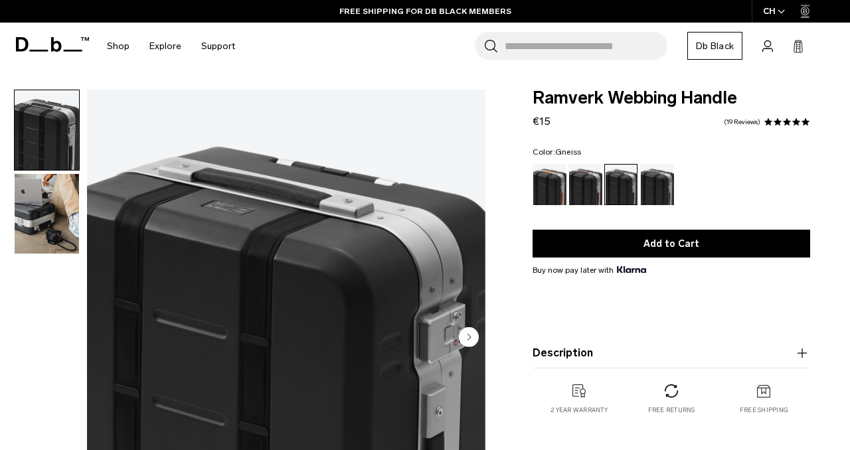
click at [665, 185] on div "Gneiss" at bounding box center [657, 184] width 34 height 41
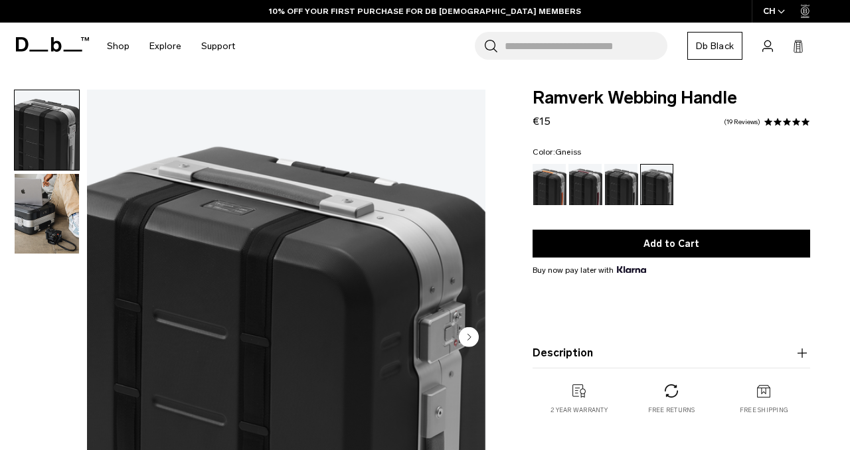
click at [278, 192] on img "1 / 2" at bounding box center [286, 338] width 399 height 497
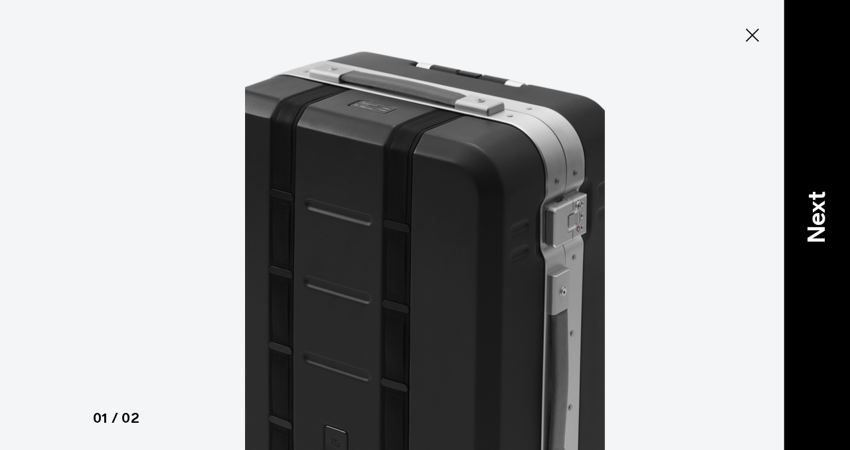
click at [813, 193] on p "Next" at bounding box center [817, 217] width 36 height 52
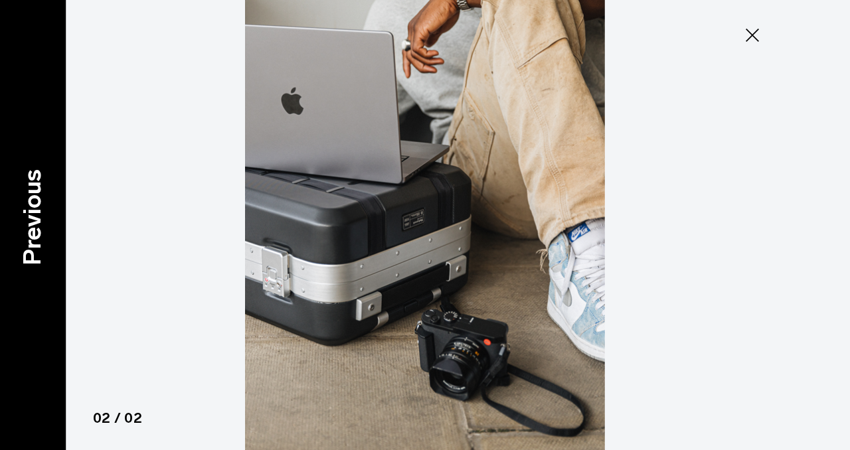
click at [44, 226] on p "Previous" at bounding box center [33, 217] width 36 height 96
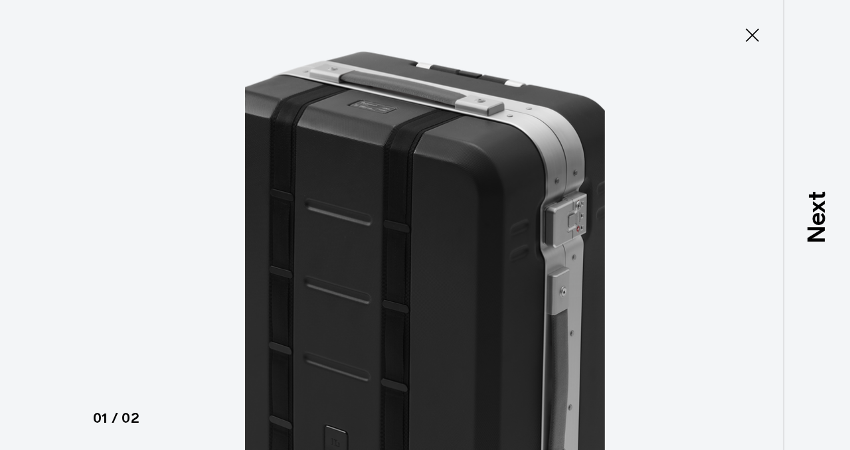
click at [752, 38] on icon at bounding box center [752, 35] width 21 height 21
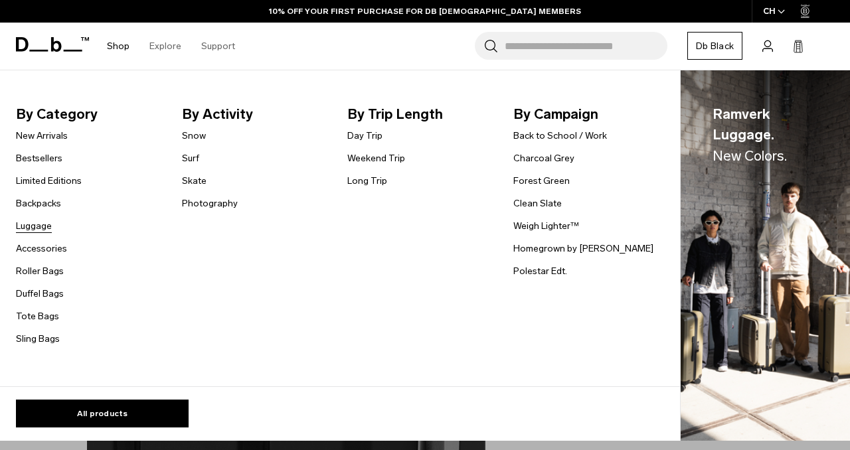
click at [35, 224] on link "Luggage" at bounding box center [34, 226] width 36 height 14
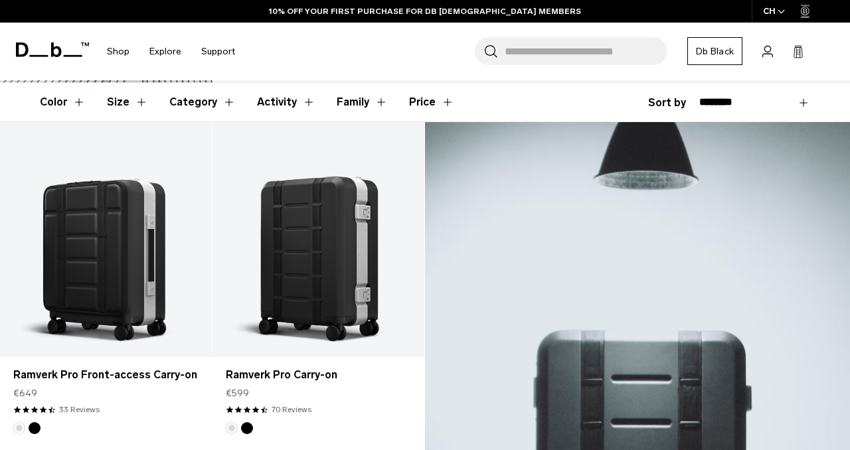
scroll to position [196, 0]
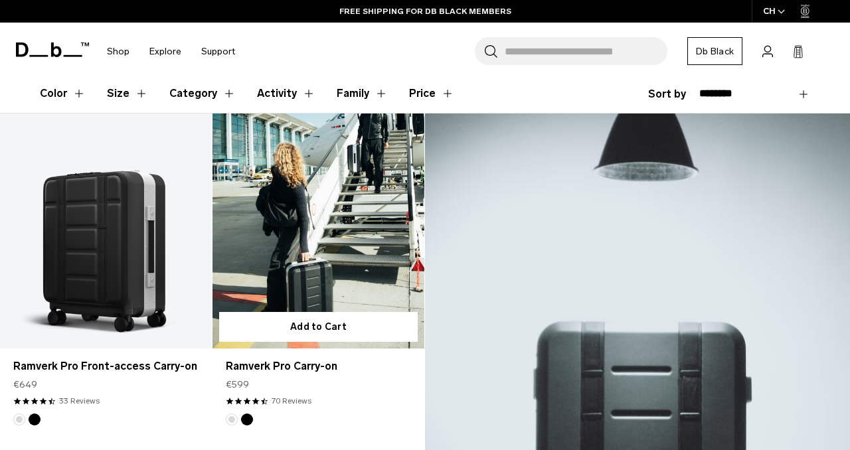
click at [304, 213] on link "Ramverk Pro Carry-on" at bounding box center [319, 231] width 212 height 235
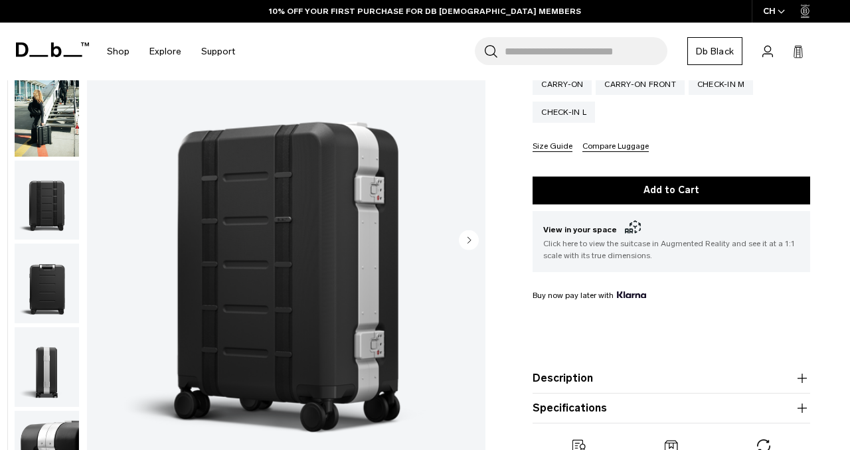
scroll to position [268, 0]
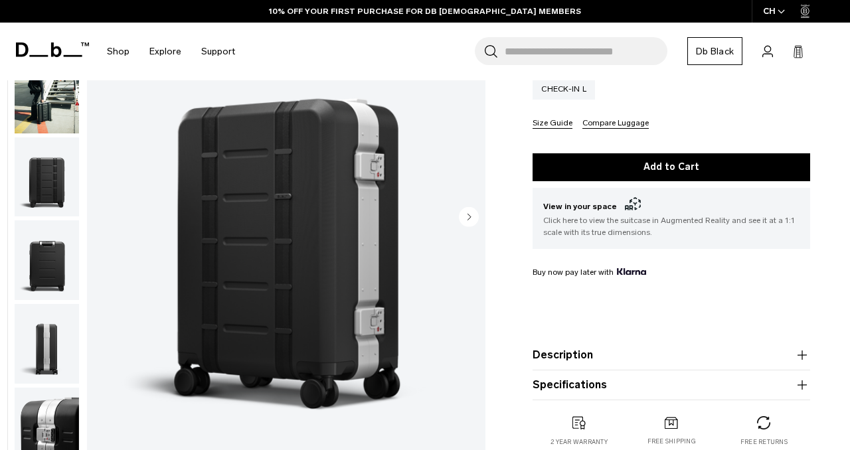
click at [28, 345] on img "button" at bounding box center [47, 344] width 64 height 80
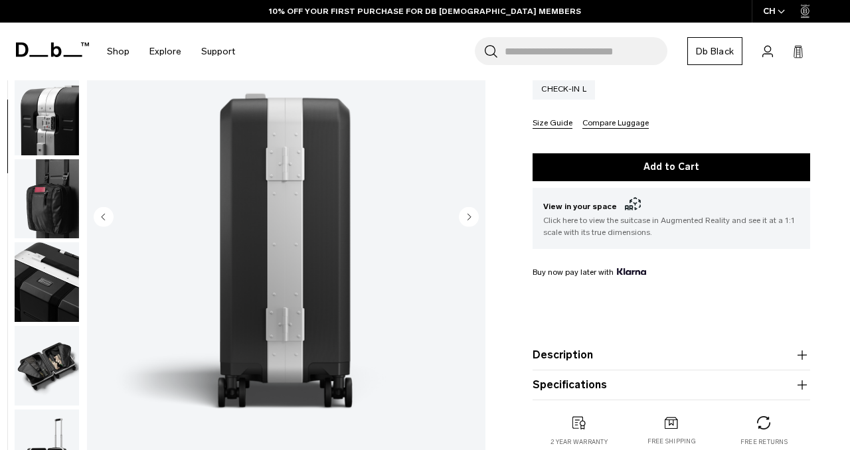
scroll to position [334, 0]
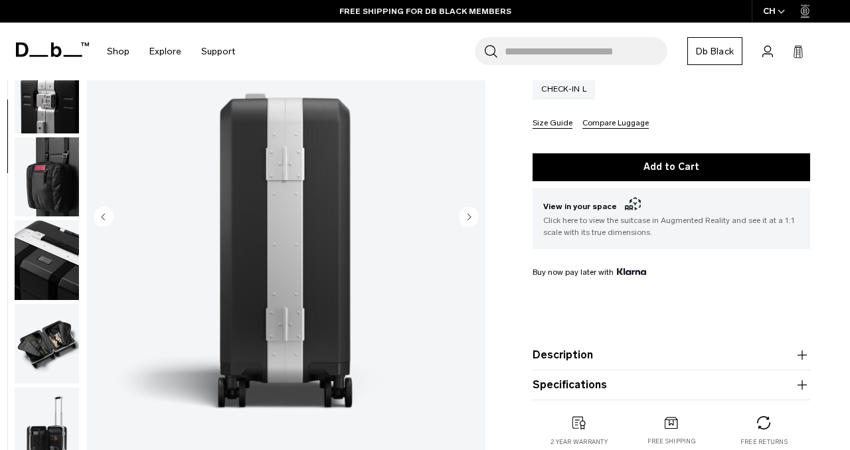
click at [52, 120] on img "button" at bounding box center [47, 94] width 64 height 80
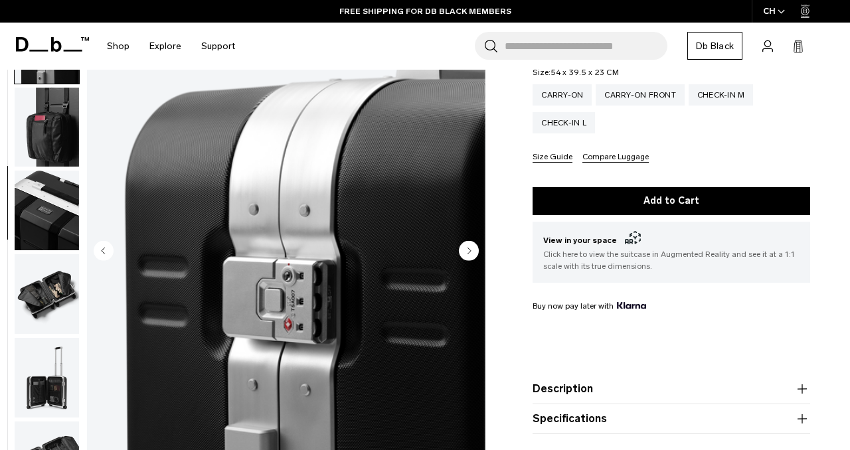
scroll to position [290, 0]
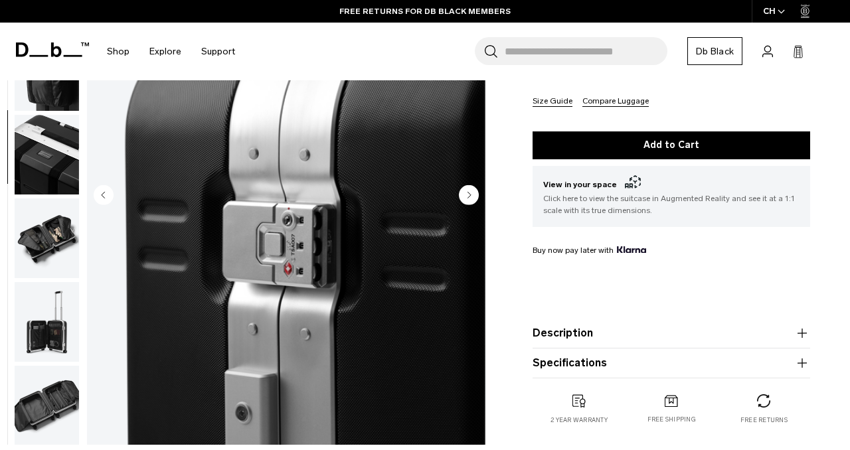
click at [39, 324] on img "button" at bounding box center [47, 322] width 64 height 80
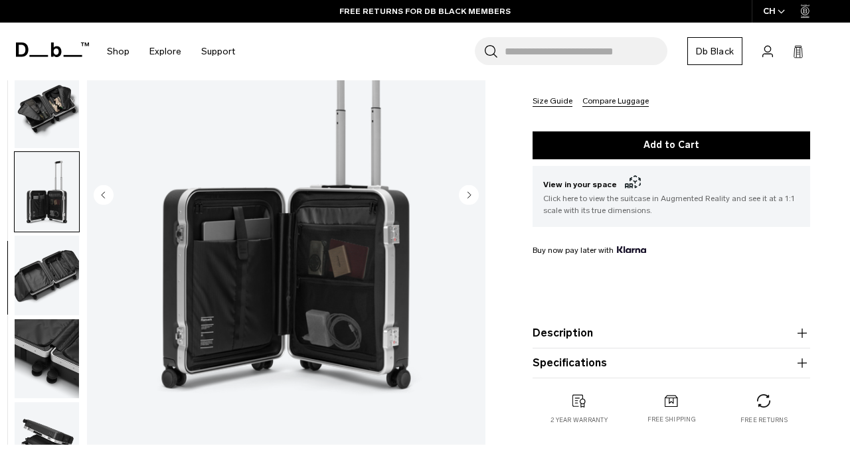
scroll to position [669, 0]
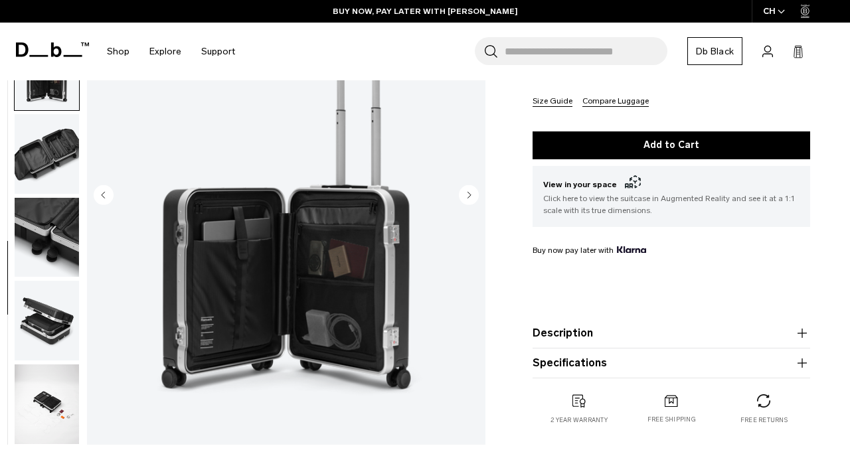
click at [31, 318] on img "button" at bounding box center [47, 321] width 64 height 80
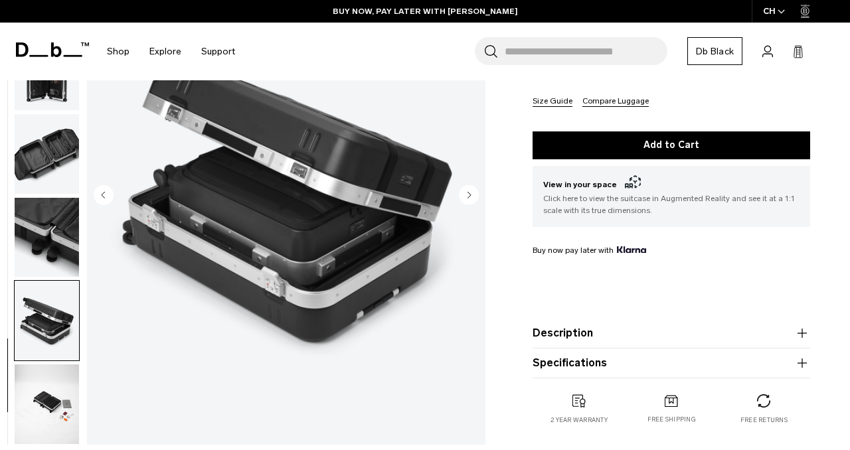
click at [247, 147] on img "13 / 14" at bounding box center [286, 196] width 399 height 497
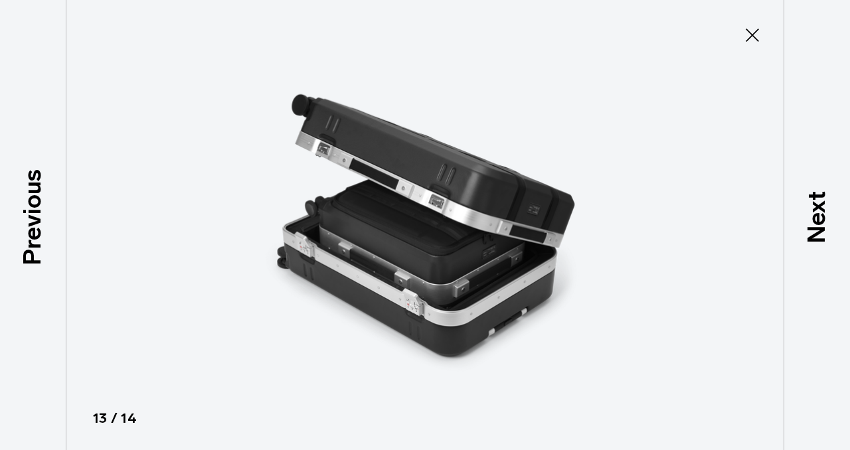
click at [392, 184] on img at bounding box center [425, 225] width 598 height 450
click at [752, 34] on icon at bounding box center [752, 35] width 21 height 21
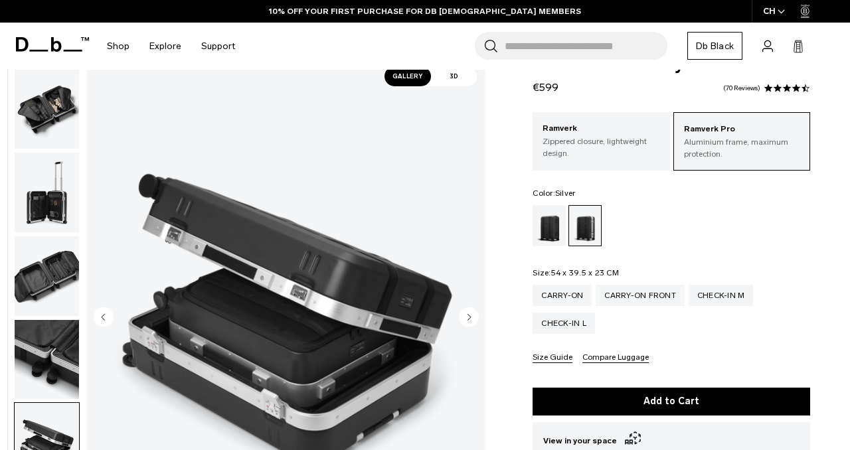
scroll to position [0, 0]
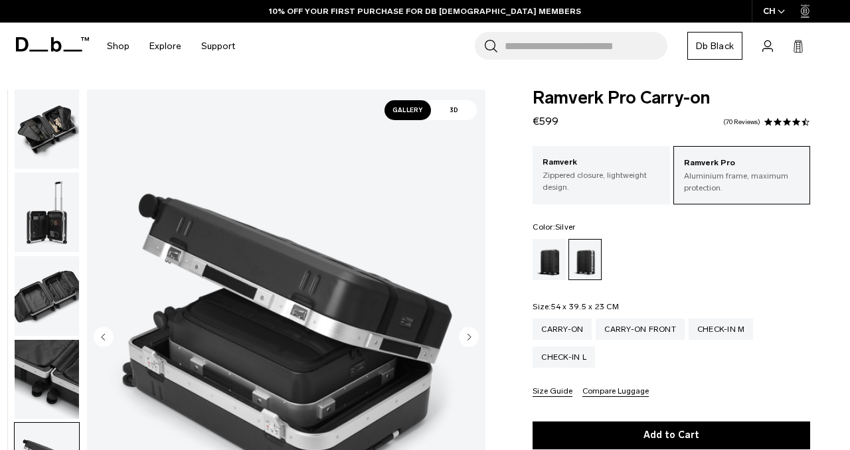
click at [28, 209] on img "button" at bounding box center [47, 213] width 64 height 80
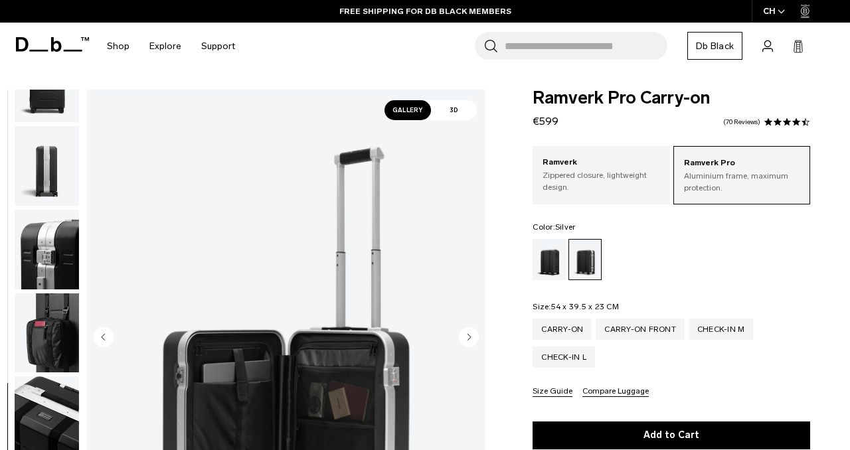
click at [40, 183] on img "button" at bounding box center [47, 166] width 64 height 80
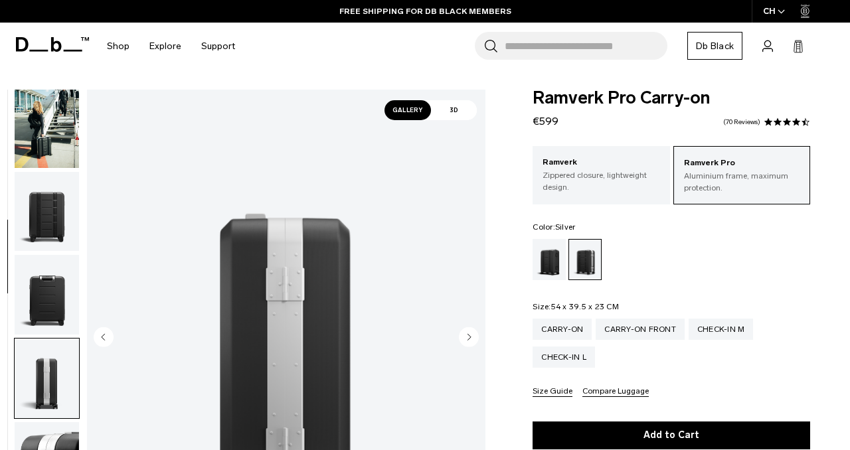
scroll to position [59, 0]
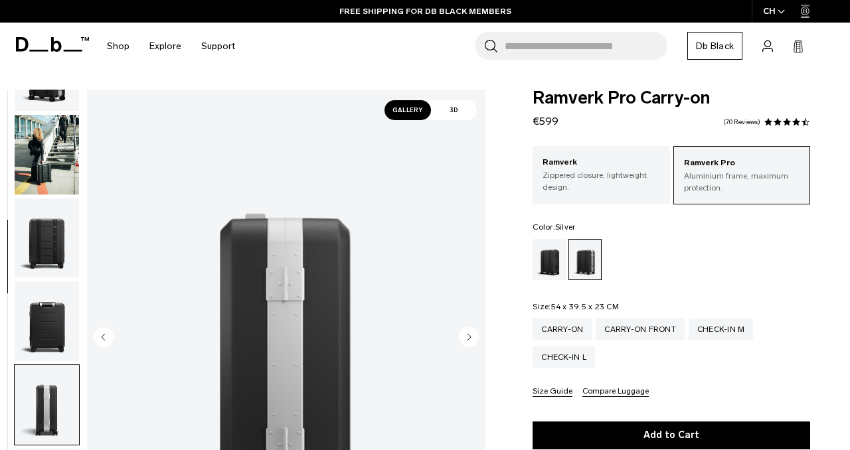
click at [42, 161] on img "button" at bounding box center [47, 155] width 64 height 80
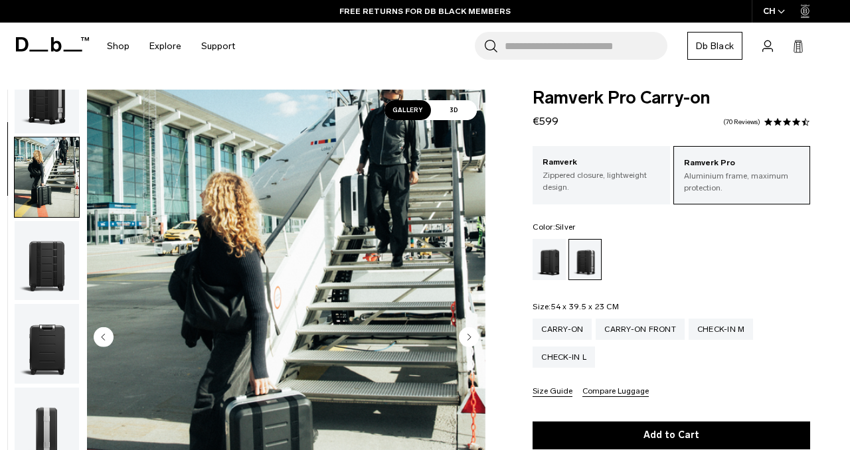
scroll to position [0, 0]
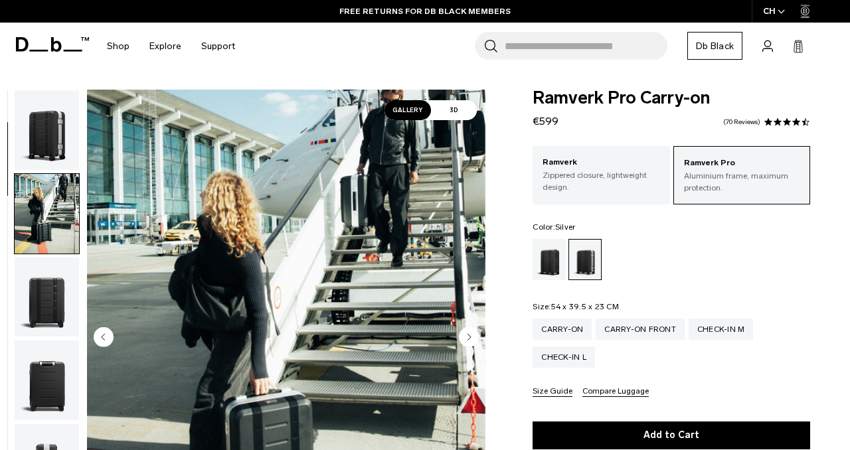
click at [48, 99] on img "button" at bounding box center [47, 130] width 64 height 80
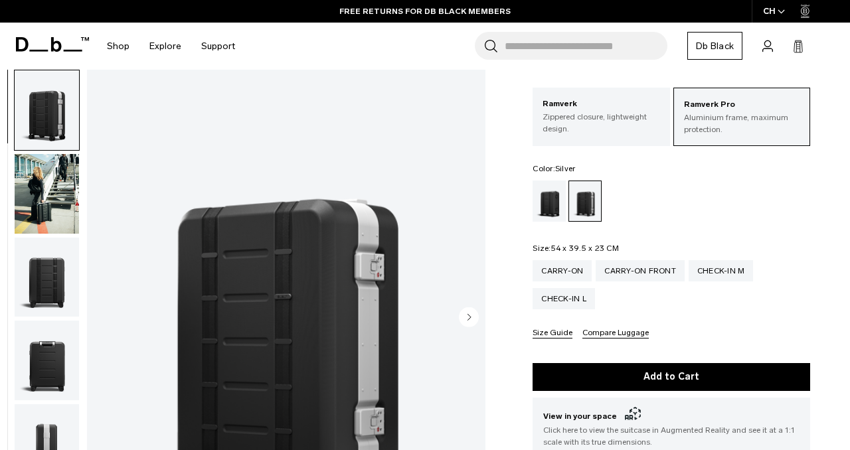
scroll to position [61, 0]
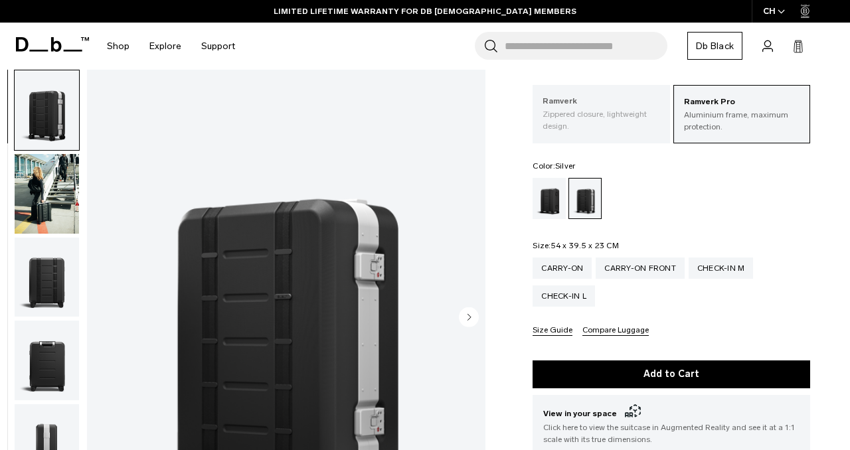
click at [596, 105] on p "Ramverk" at bounding box center [601, 101] width 117 height 13
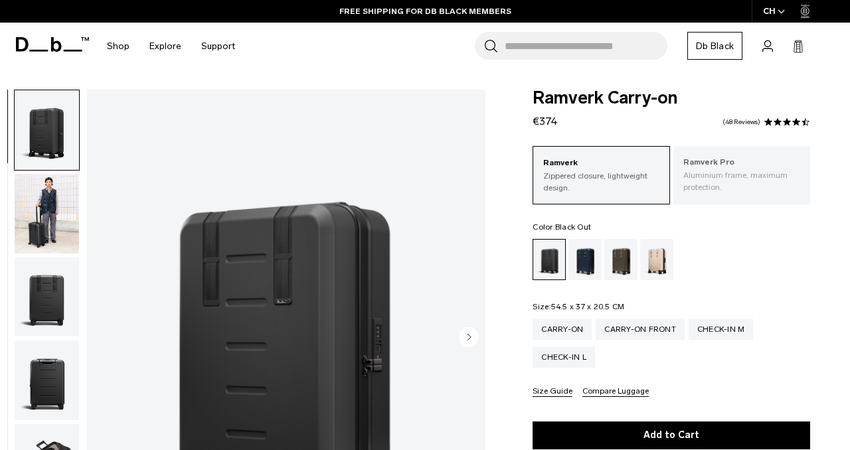
click at [751, 163] on p "Ramverk Pro" at bounding box center [741, 162] width 117 height 13
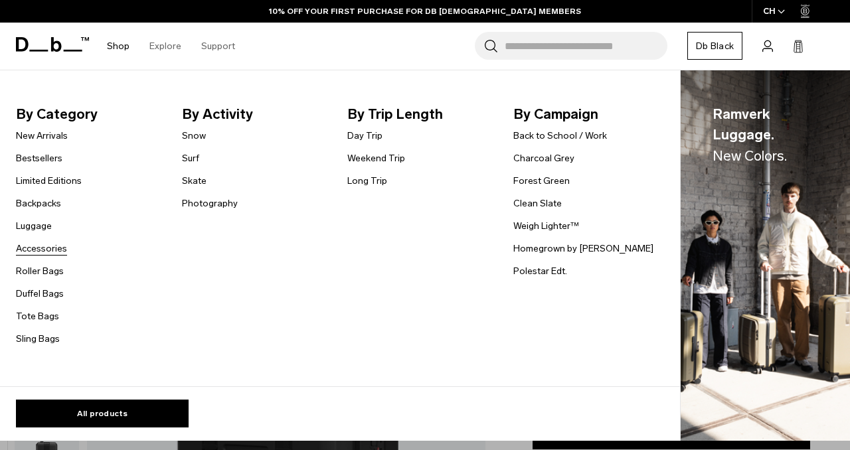
click at [43, 245] on link "Accessories" at bounding box center [41, 249] width 51 height 14
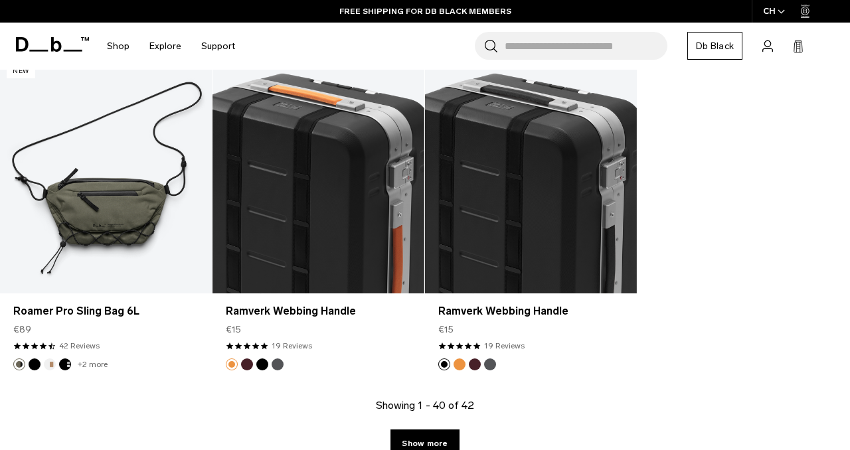
scroll to position [3573, 0]
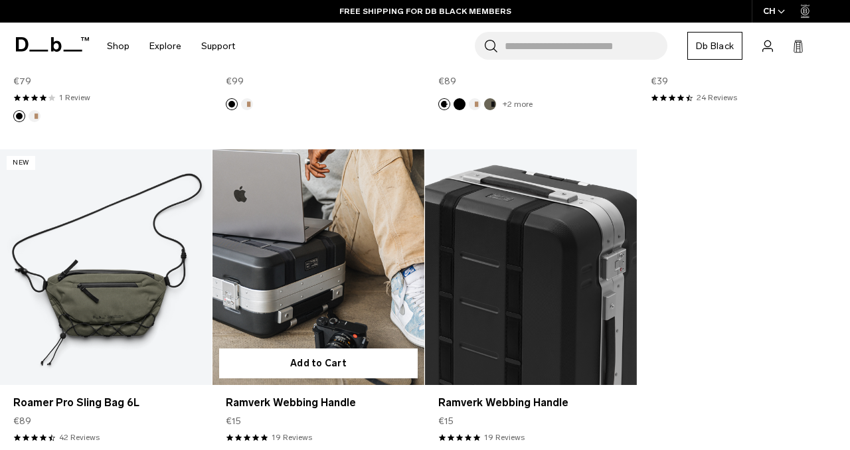
click at [304, 313] on link "Ramverk Webbing Handle" at bounding box center [319, 266] width 212 height 235
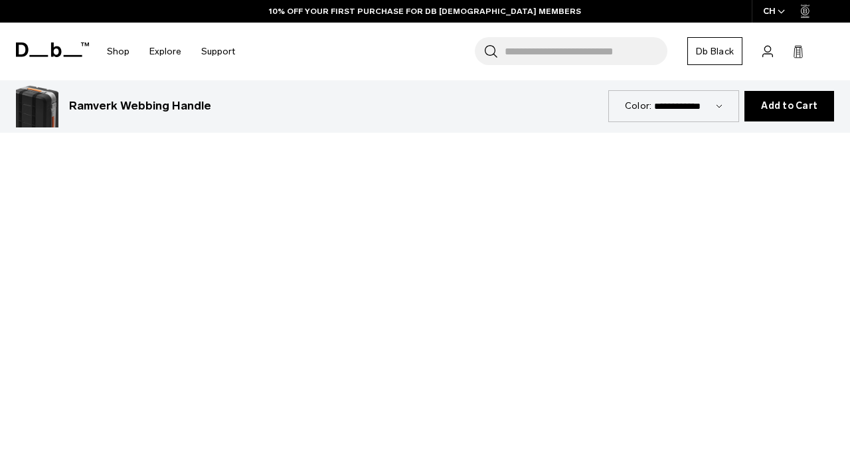
scroll to position [610, 0]
click at [418, 226] on div at bounding box center [425, 222] width 850 height 478
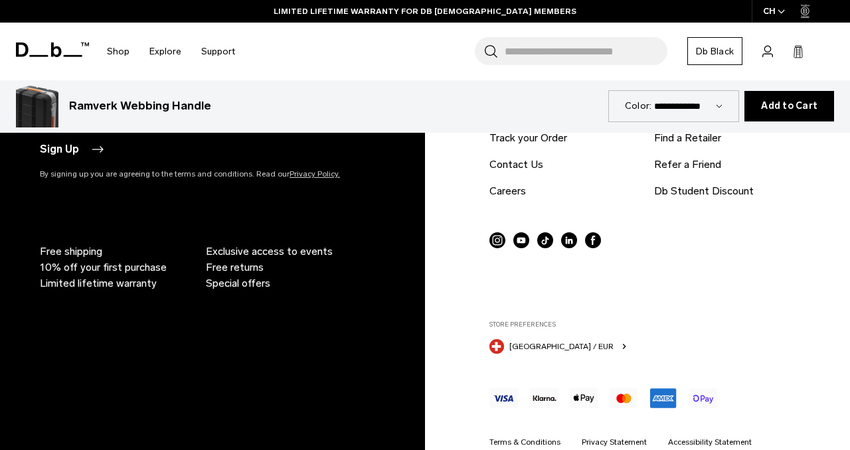
scroll to position [1679, 0]
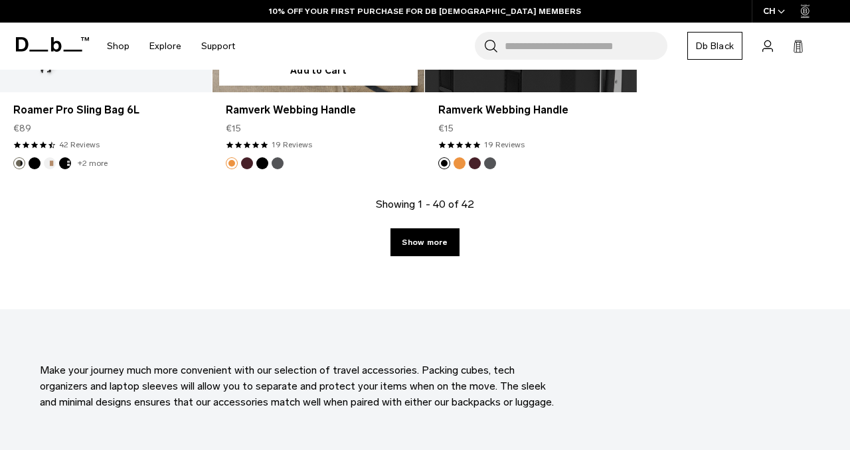
scroll to position [3859, 0]
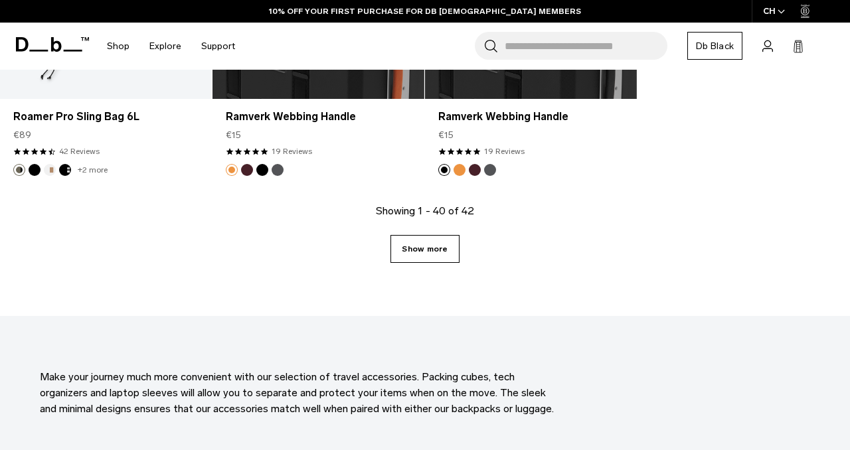
click at [426, 240] on link "Show more" at bounding box center [425, 249] width 68 height 28
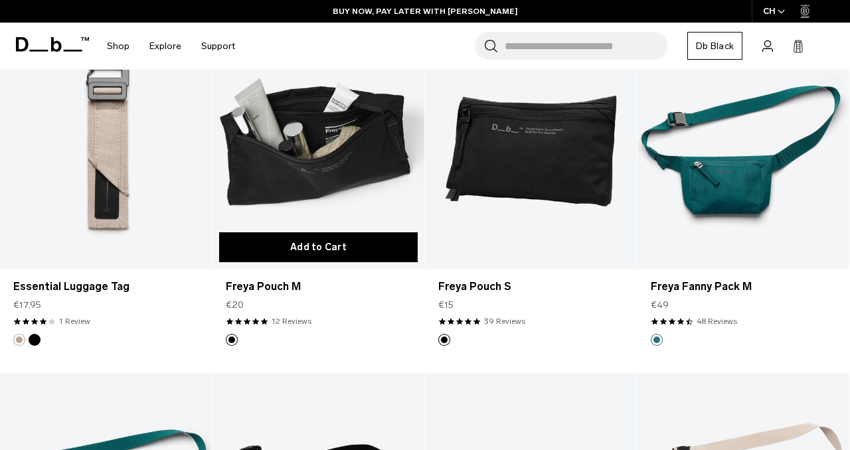
scroll to position [1985, 0]
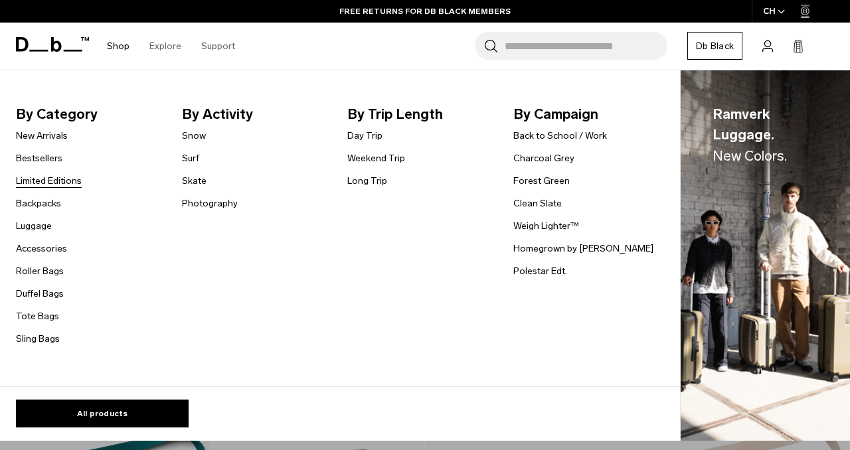
click at [55, 183] on link "Limited Editions" at bounding box center [49, 181] width 66 height 14
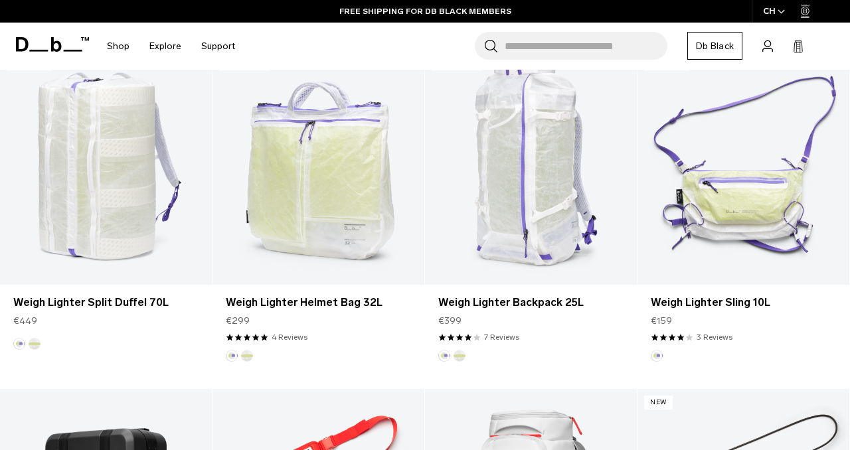
scroll to position [884, 0]
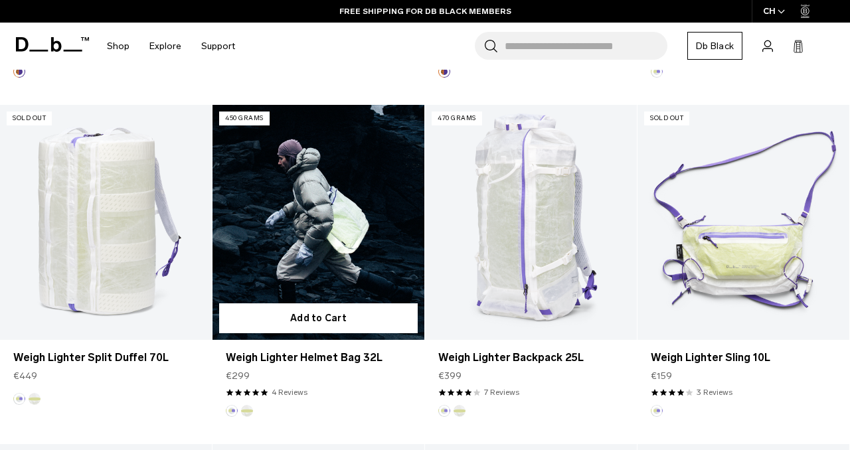
click at [325, 262] on link "Weigh Lighter Helmet Bag 32L" at bounding box center [319, 222] width 212 height 235
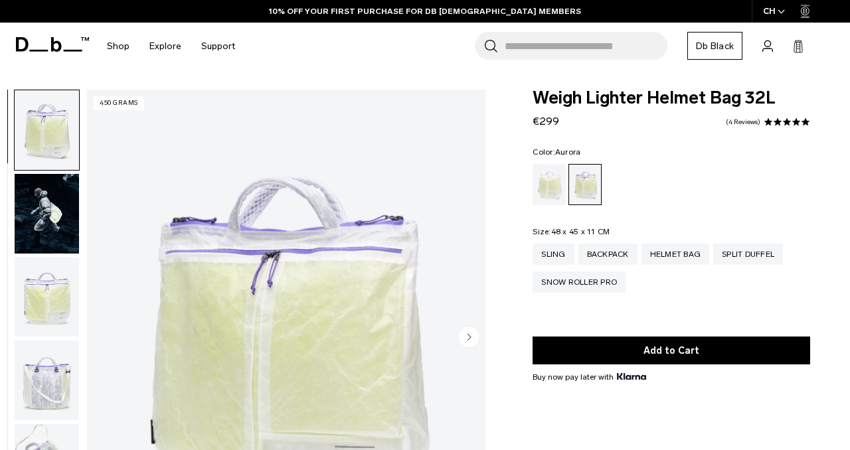
click at [296, 322] on img "1 / 10" at bounding box center [286, 338] width 399 height 497
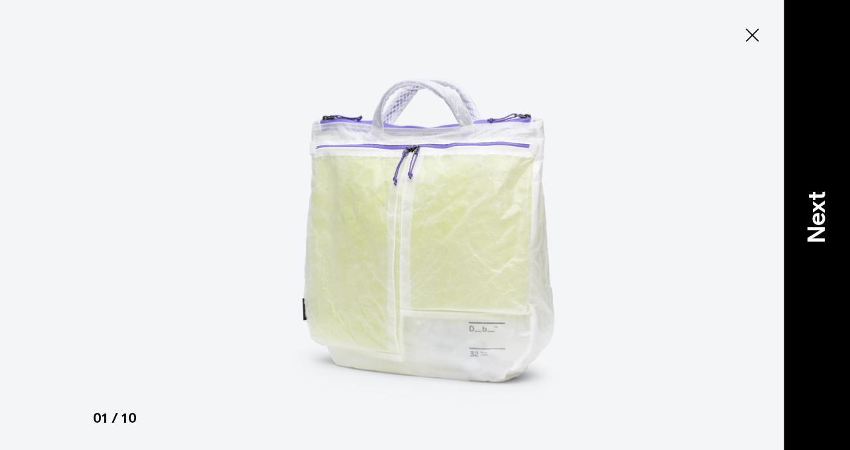
click at [822, 213] on p "Next" at bounding box center [817, 217] width 36 height 52
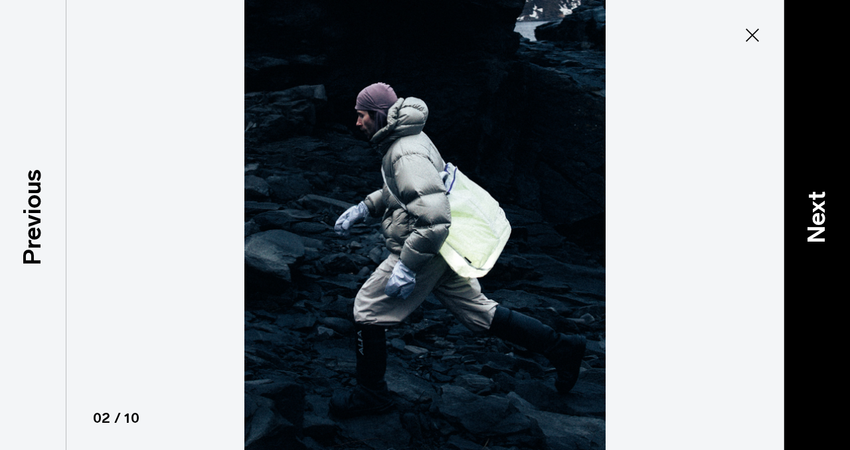
click at [822, 213] on p "Next" at bounding box center [817, 217] width 36 height 52
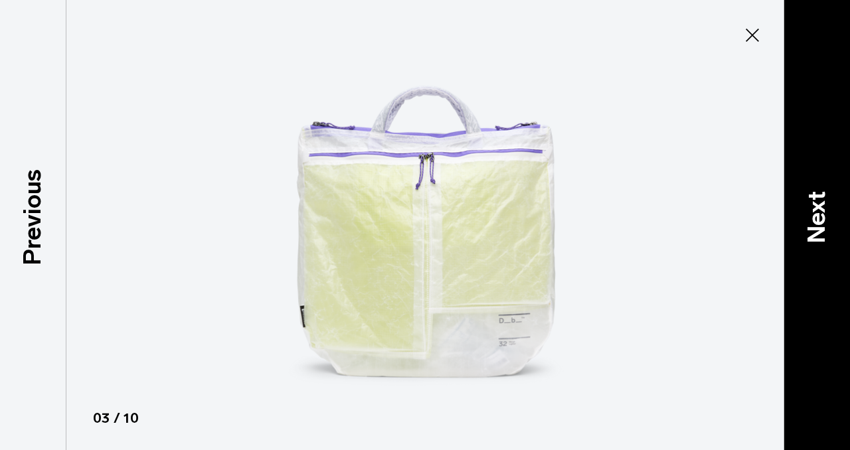
click at [822, 213] on p "Next" at bounding box center [817, 217] width 36 height 52
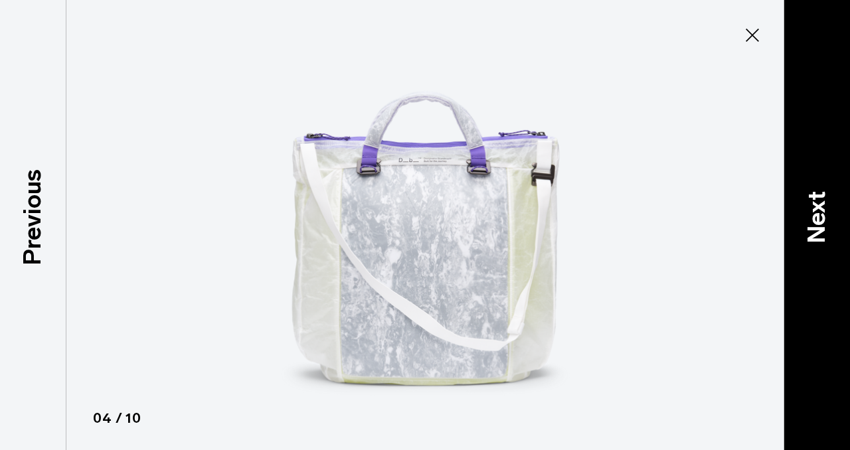
click at [822, 213] on p "Next" at bounding box center [817, 217] width 36 height 52
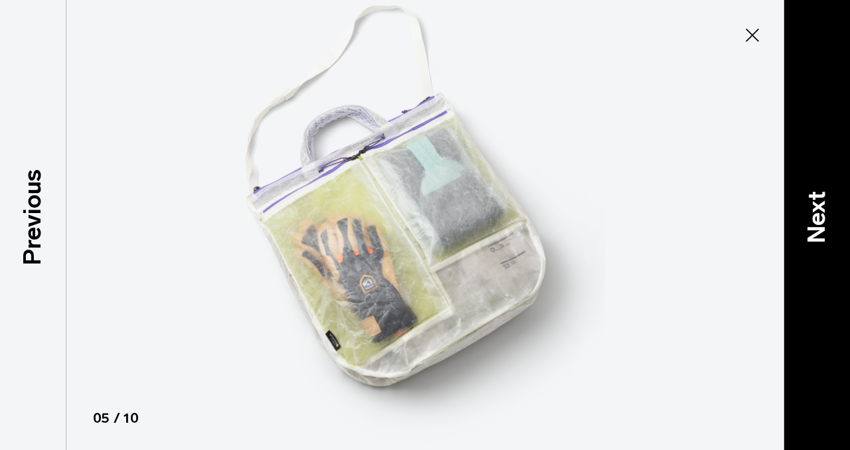
click at [822, 213] on p "Next" at bounding box center [817, 217] width 36 height 52
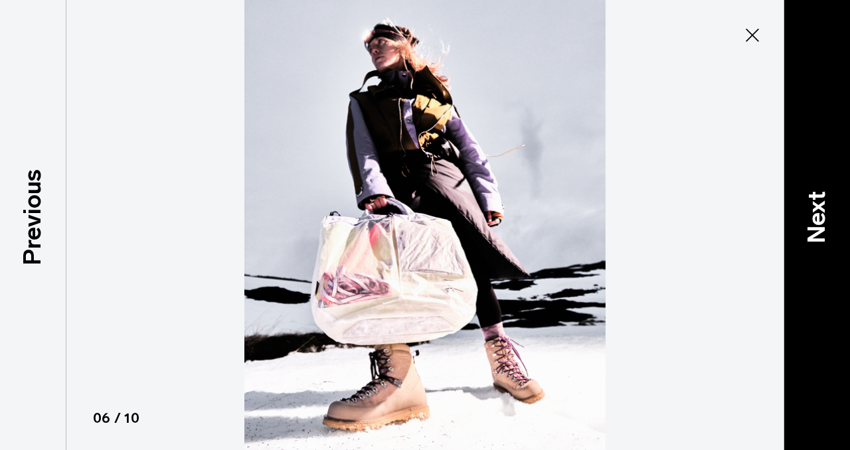
click at [822, 213] on p "Next" at bounding box center [817, 217] width 36 height 52
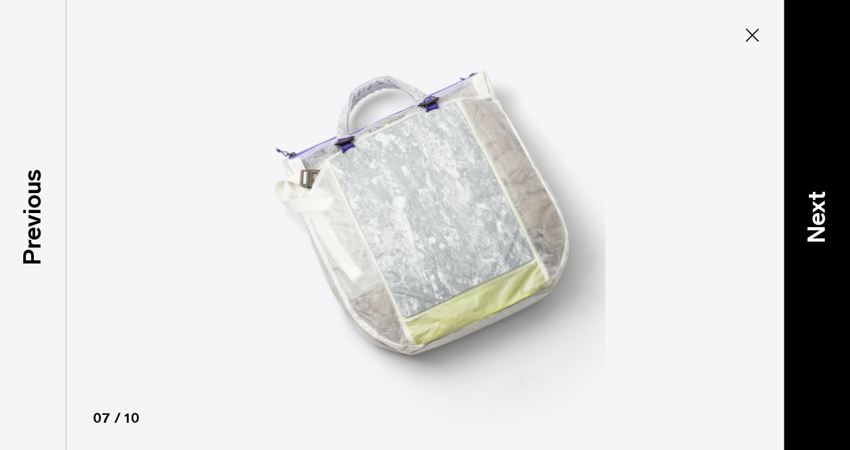
click at [822, 213] on p "Next" at bounding box center [817, 217] width 36 height 52
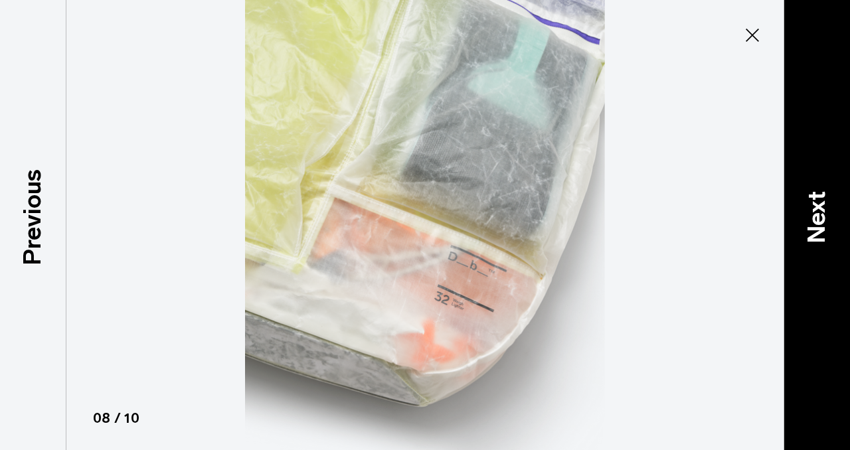
click at [822, 213] on p "Next" at bounding box center [817, 217] width 36 height 52
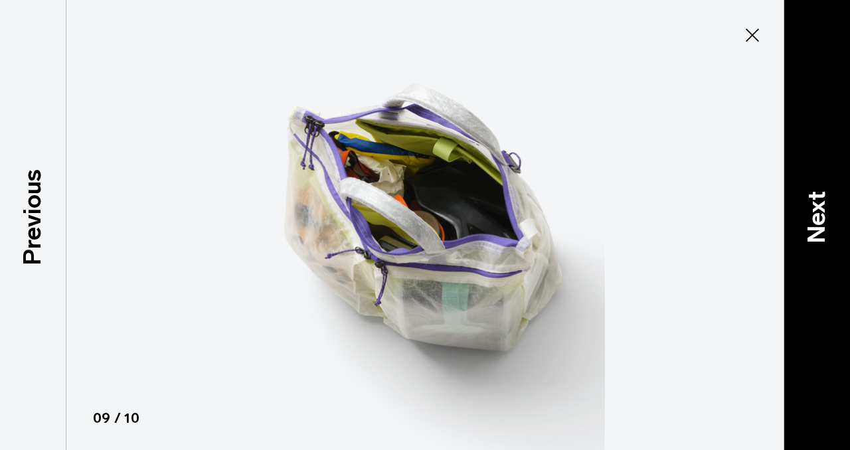
click at [822, 213] on p "Next" at bounding box center [817, 217] width 36 height 52
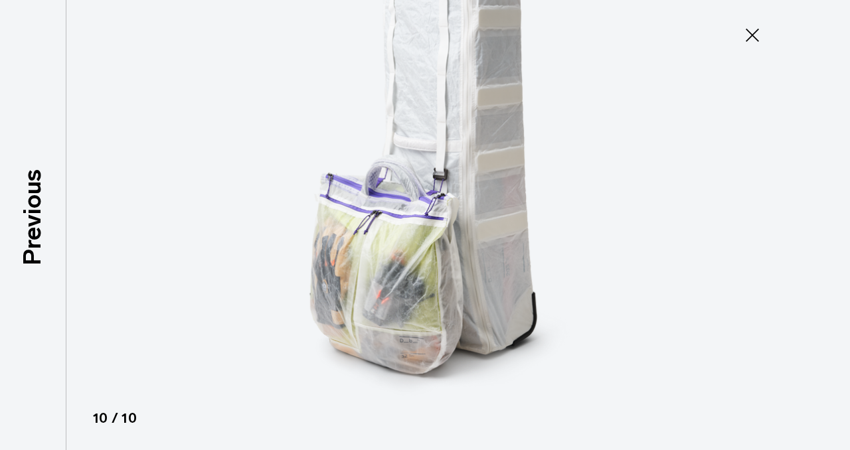
click at [822, 213] on div at bounding box center [425, 225] width 850 height 450
click at [755, 37] on icon at bounding box center [752, 35] width 13 height 13
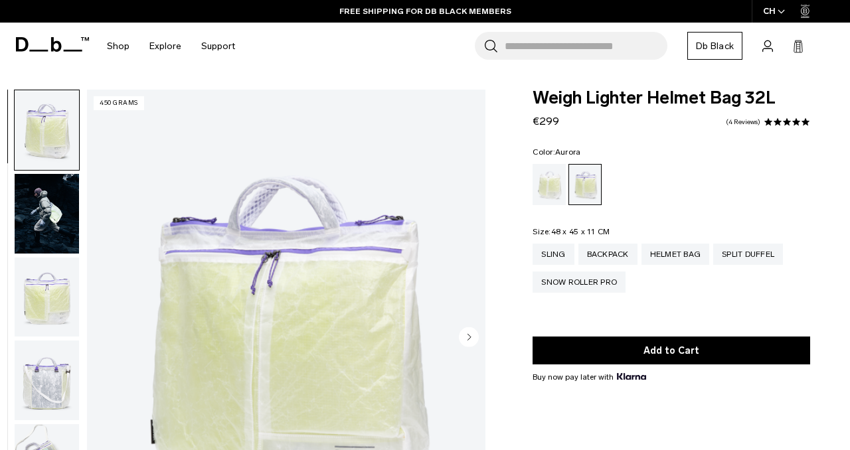
scroll to position [11, 0]
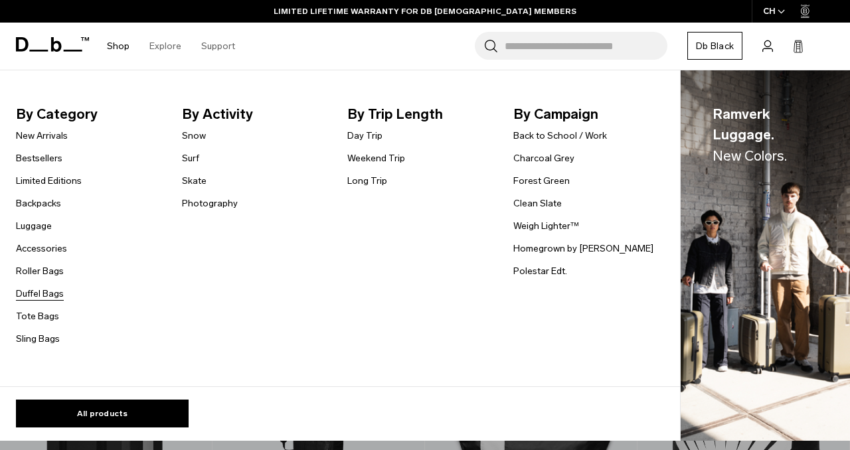
click at [48, 294] on link "Duffel Bags" at bounding box center [40, 294] width 48 height 14
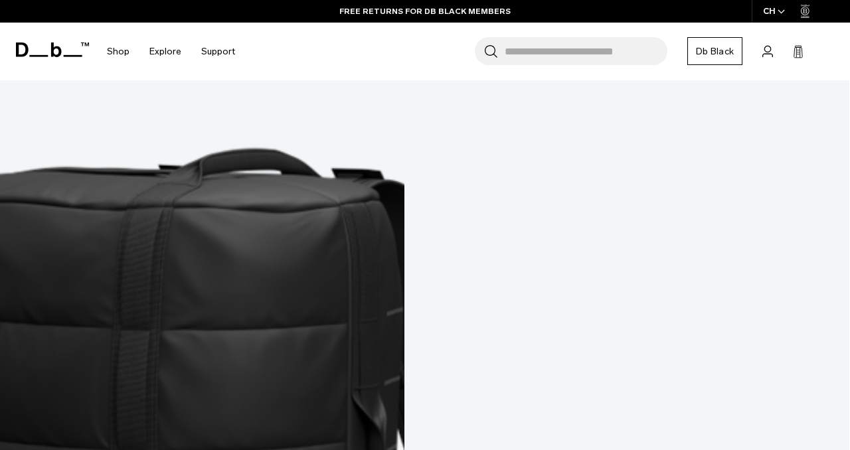
scroll to position [3456, 0]
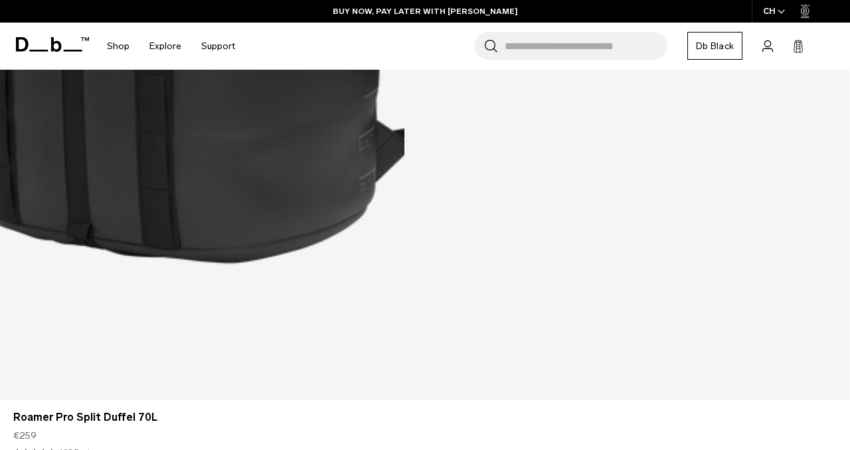
scroll to position [1915, 0]
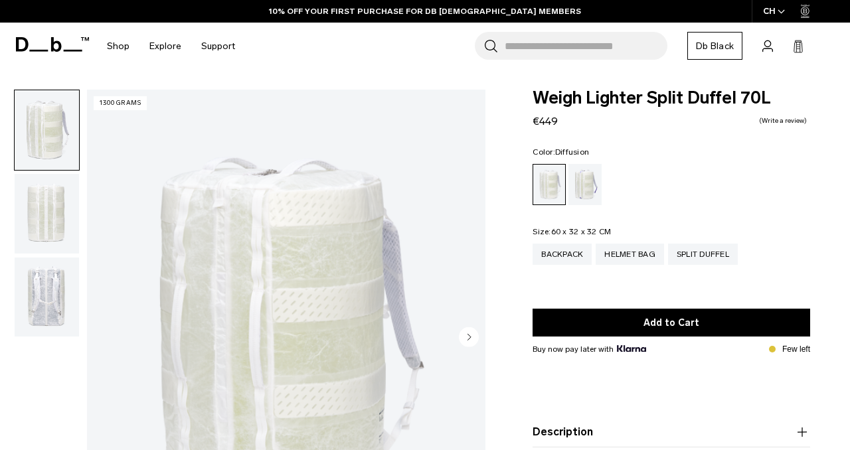
click at [468, 337] on icon "Next slide" at bounding box center [469, 337] width 3 height 6
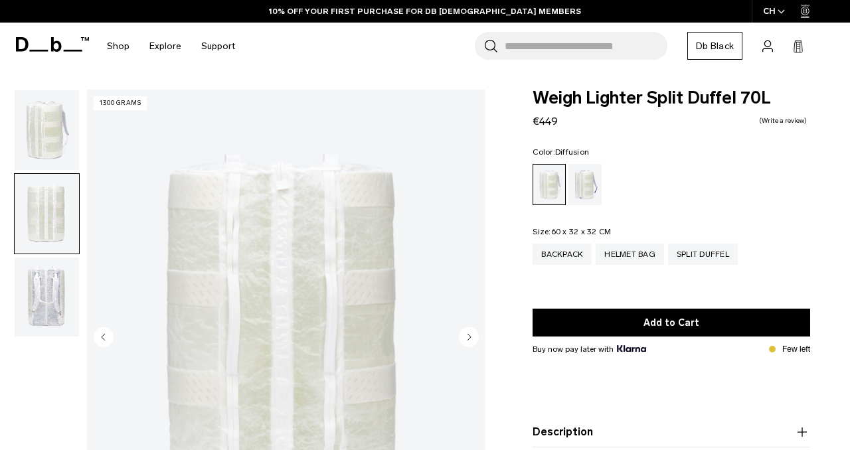
click at [468, 337] on icon "Next slide" at bounding box center [469, 337] width 3 height 6
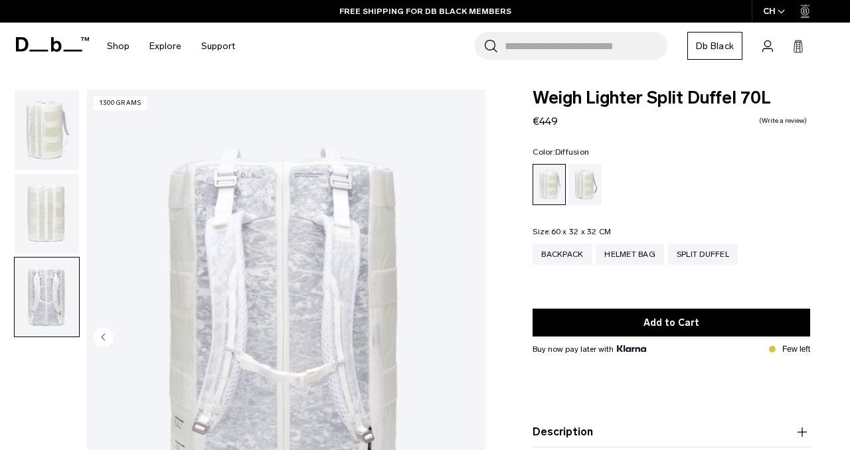
click at [468, 337] on img "3 / 3" at bounding box center [286, 338] width 399 height 497
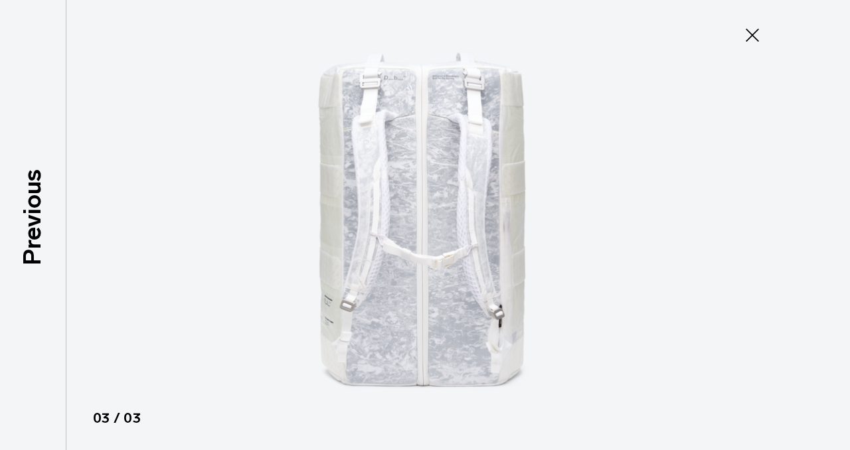
click at [468, 337] on img at bounding box center [425, 225] width 598 height 450
click at [753, 41] on icon at bounding box center [752, 35] width 21 height 21
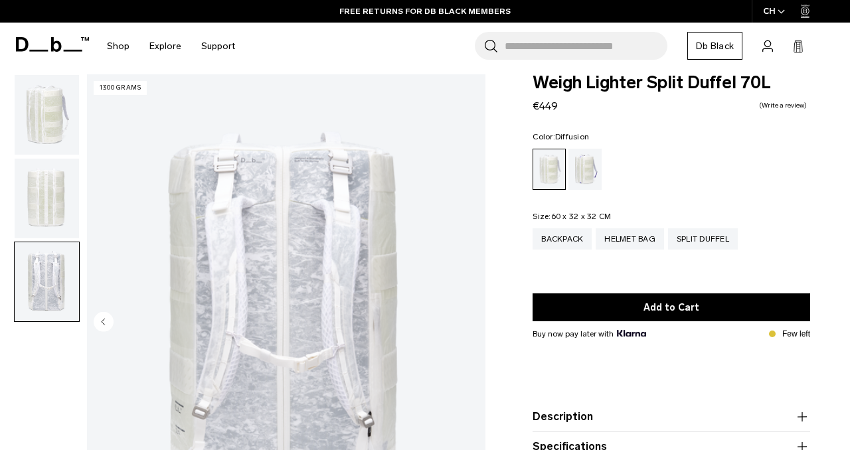
scroll to position [10, 0]
